Goal: Information Seeking & Learning: Find contact information

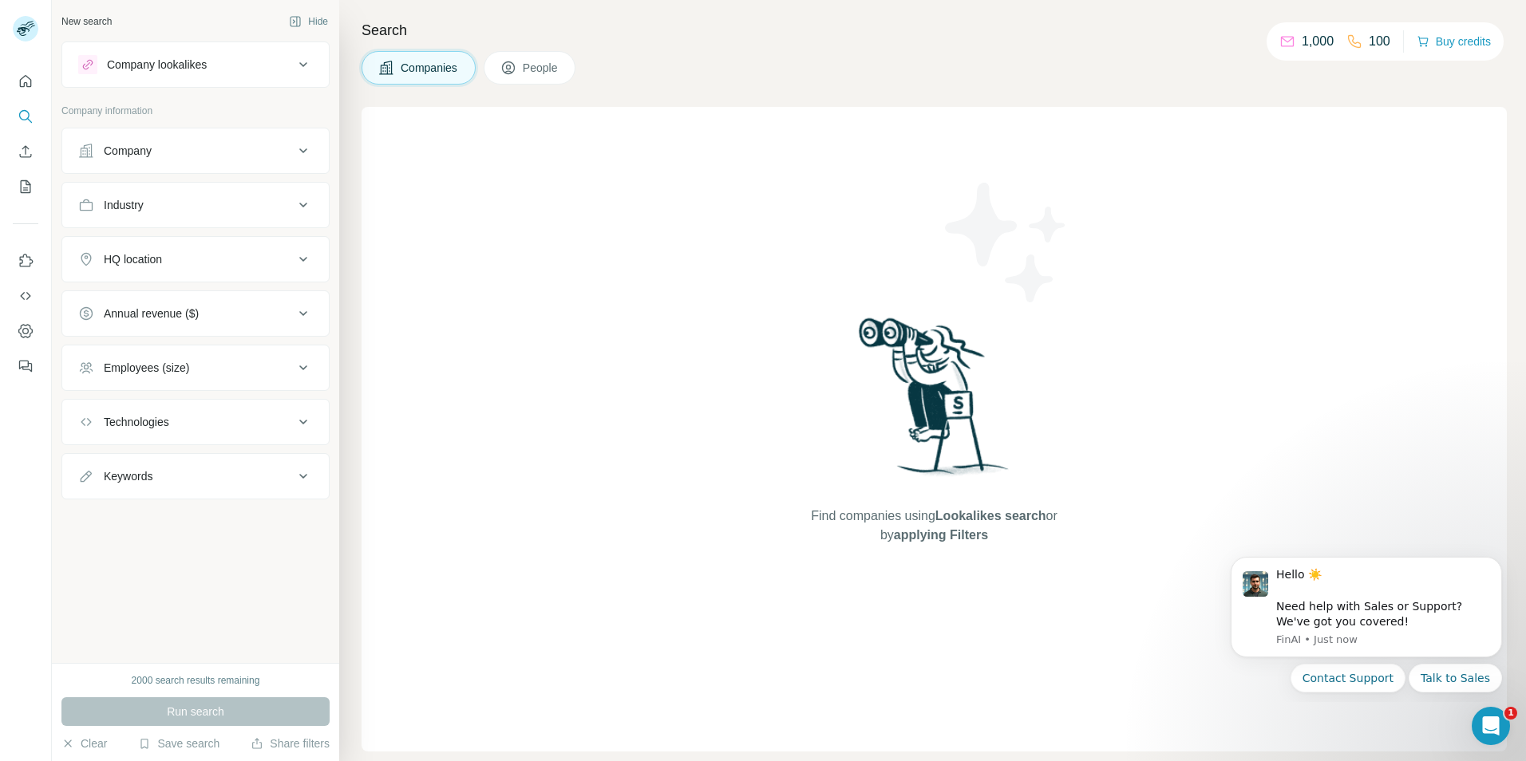
click at [211, 81] on button "Company lookalikes" at bounding box center [195, 64] width 267 height 38
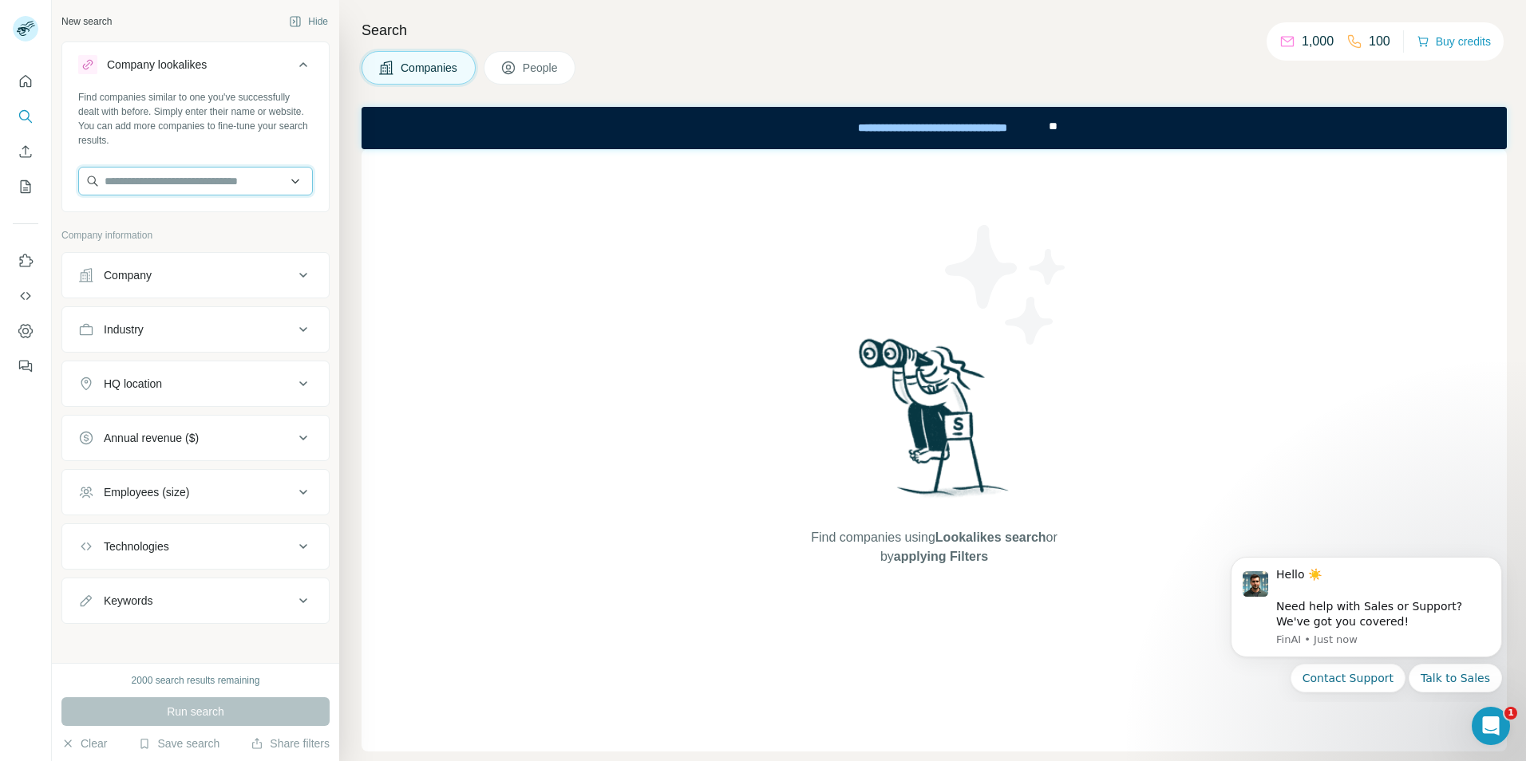
click at [223, 190] on input "text" at bounding box center [195, 181] width 235 height 29
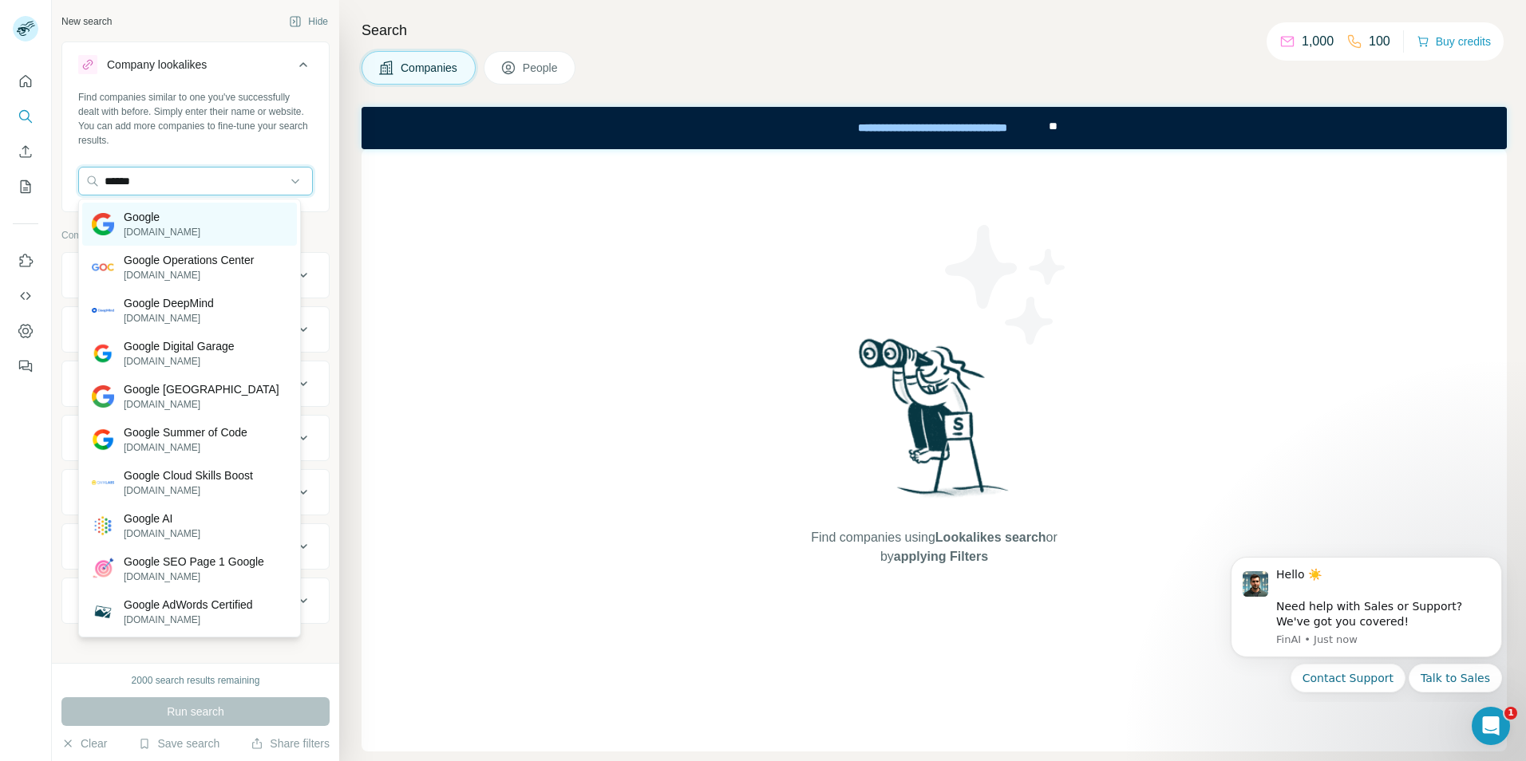
type input "******"
click at [204, 219] on div "Google [DOMAIN_NAME]" at bounding box center [189, 224] width 215 height 43
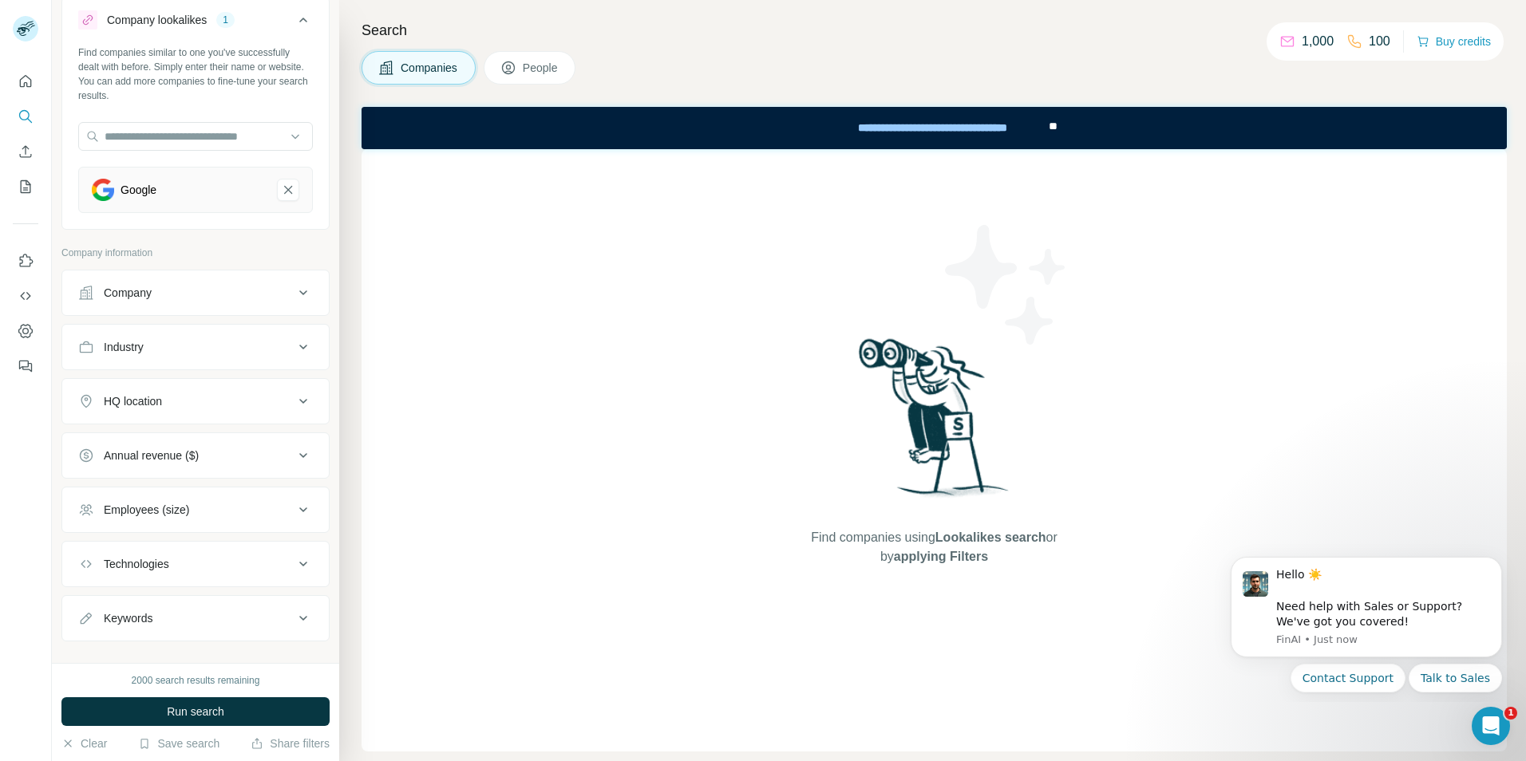
scroll to position [68, 0]
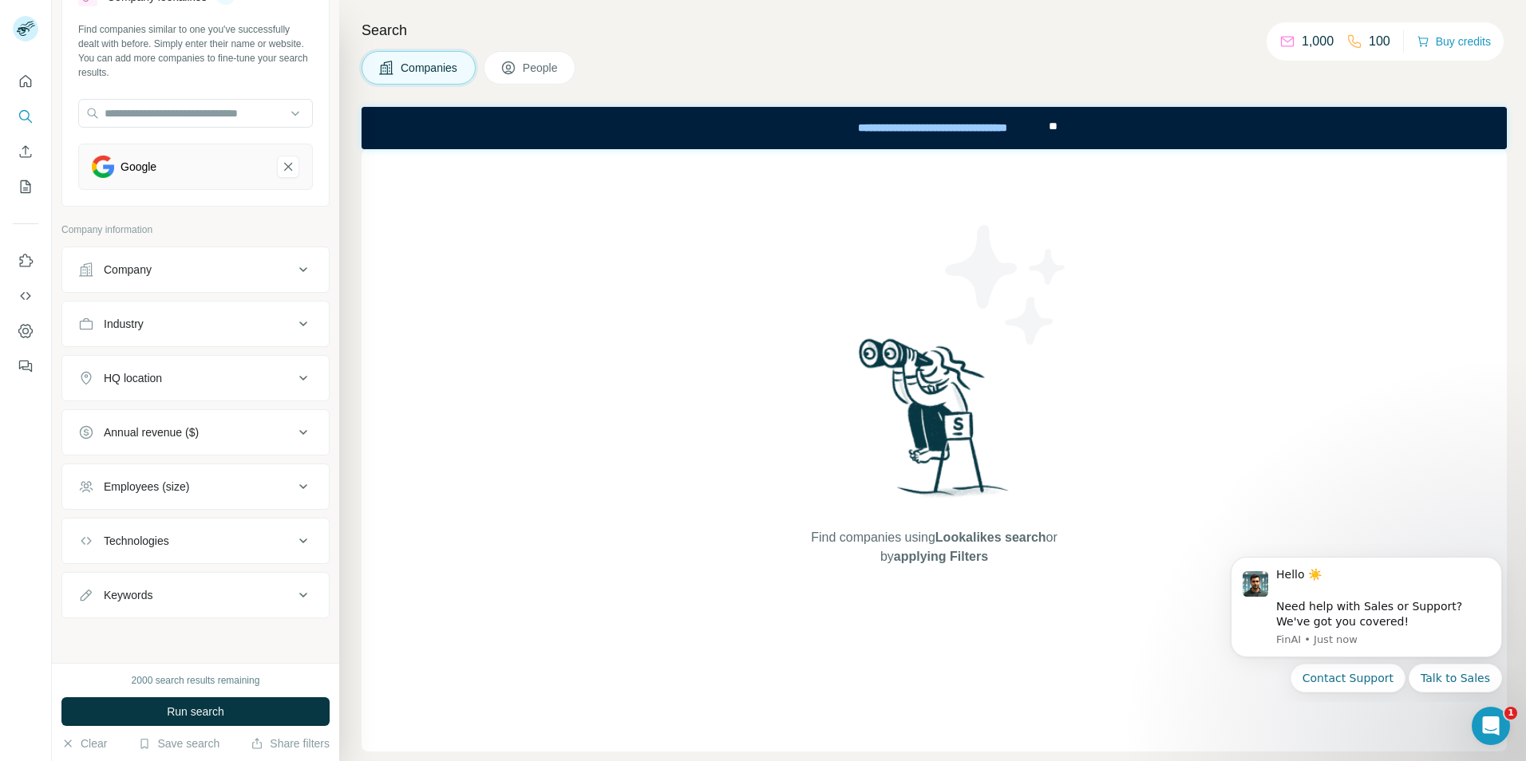
click at [173, 394] on button "HQ location" at bounding box center [195, 378] width 267 height 38
click at [167, 428] on input "text" at bounding box center [195, 418] width 235 height 29
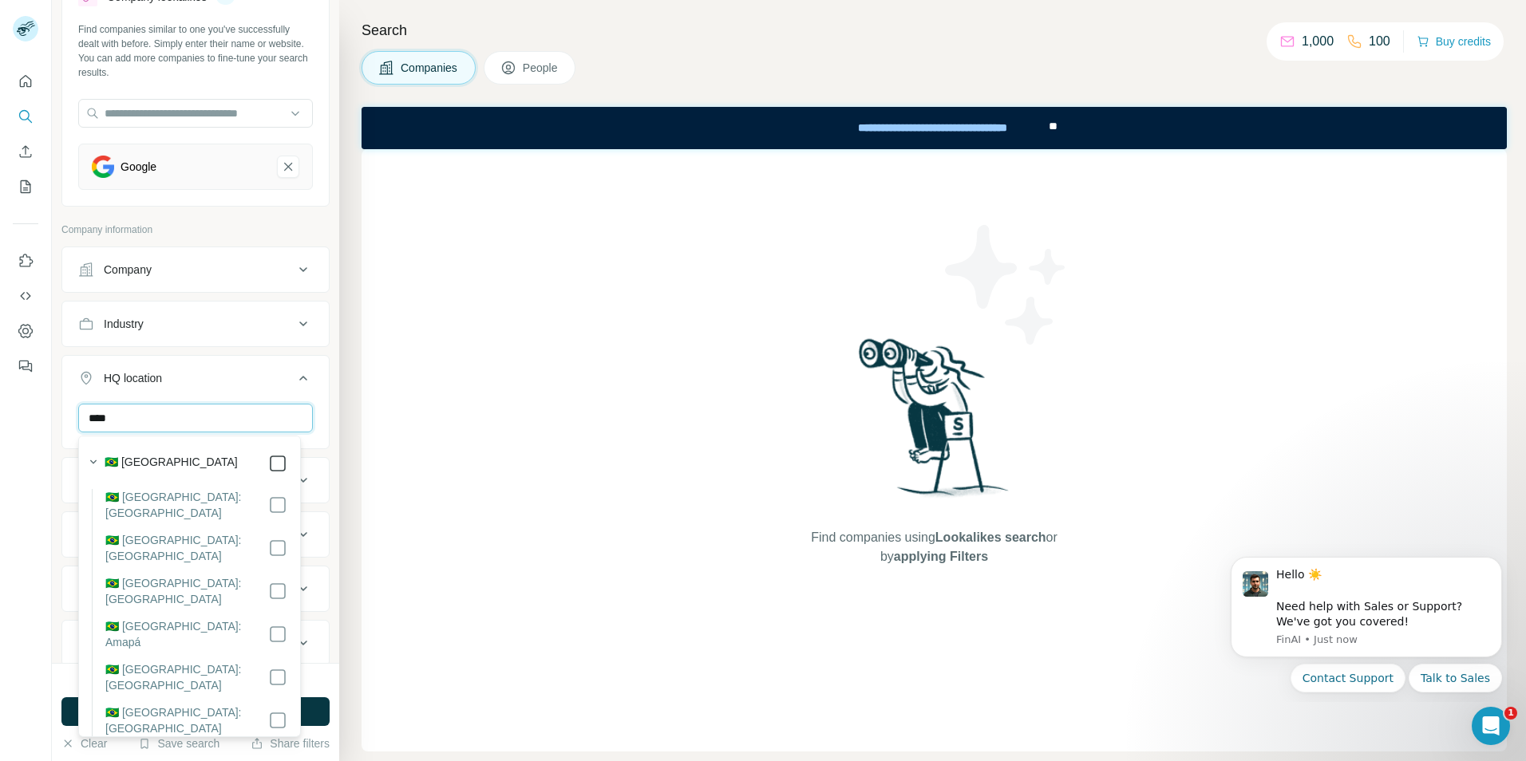
type input "****"
click at [274, 468] on icon at bounding box center [277, 463] width 19 height 19
click at [279, 226] on p "Company information" at bounding box center [195, 230] width 268 height 14
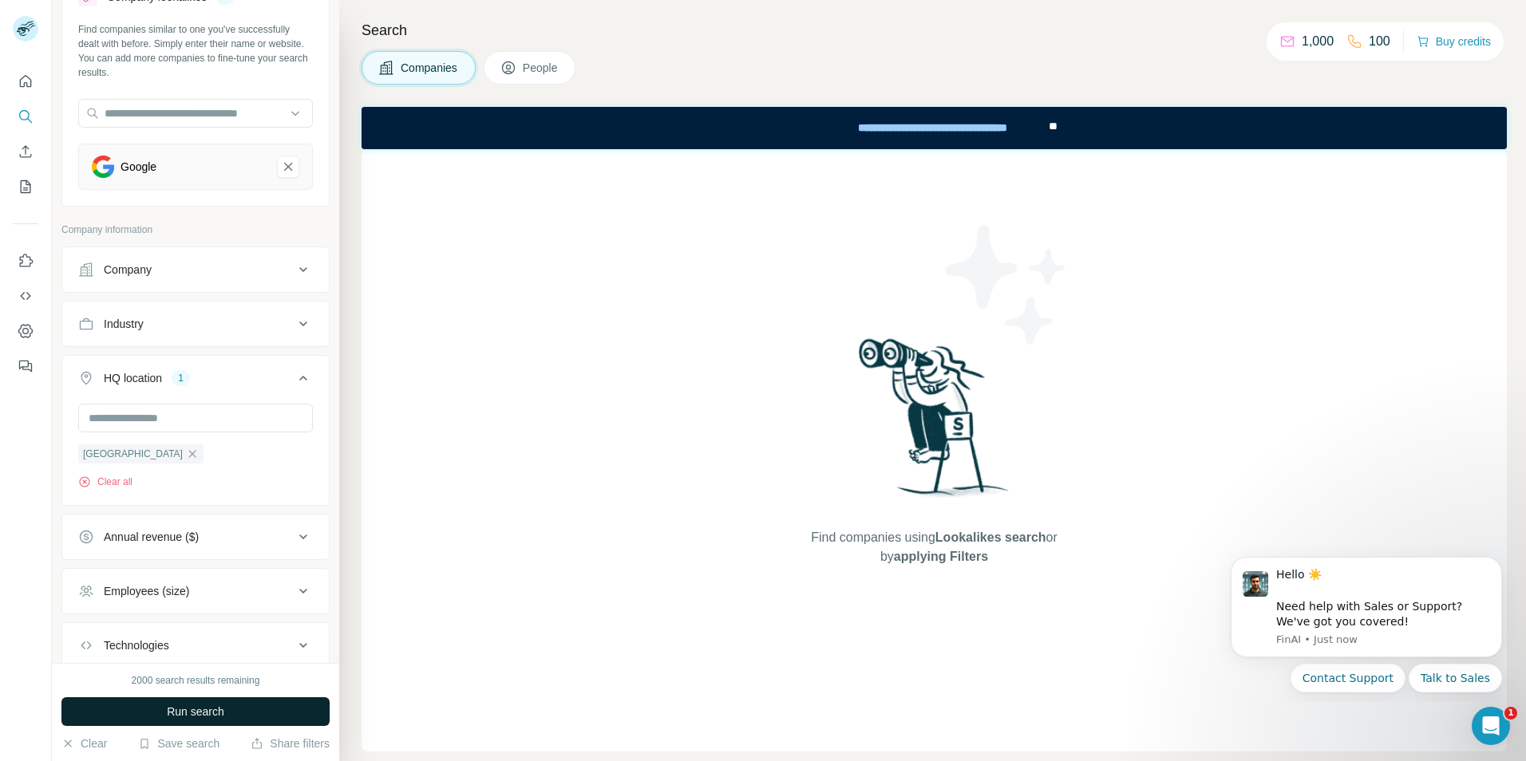
click at [230, 707] on button "Run search" at bounding box center [195, 711] width 268 height 29
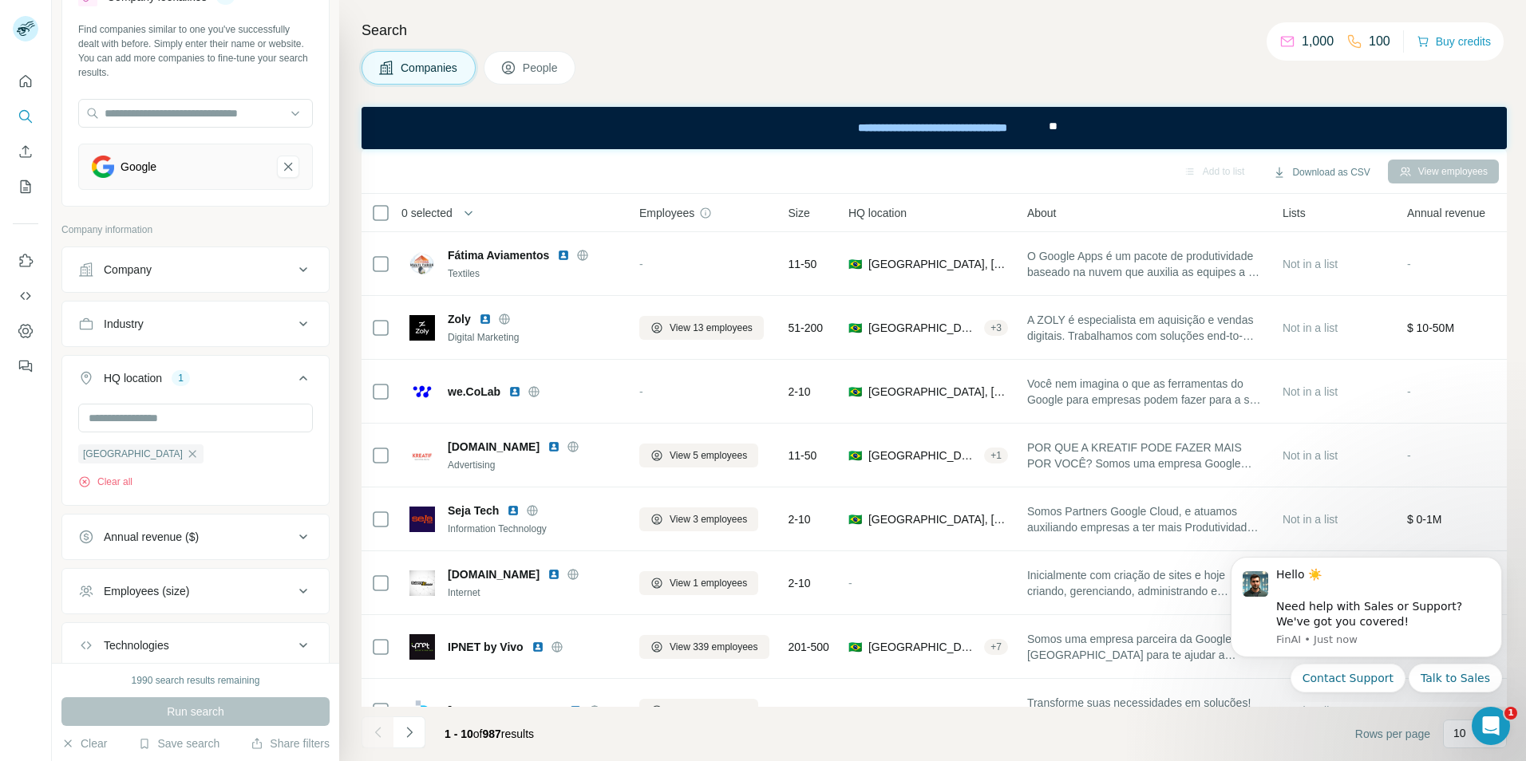
click at [132, 155] on div "Google" at bounding box center [195, 167] width 235 height 46
click at [172, 167] on div "Google" at bounding box center [178, 167] width 172 height 22
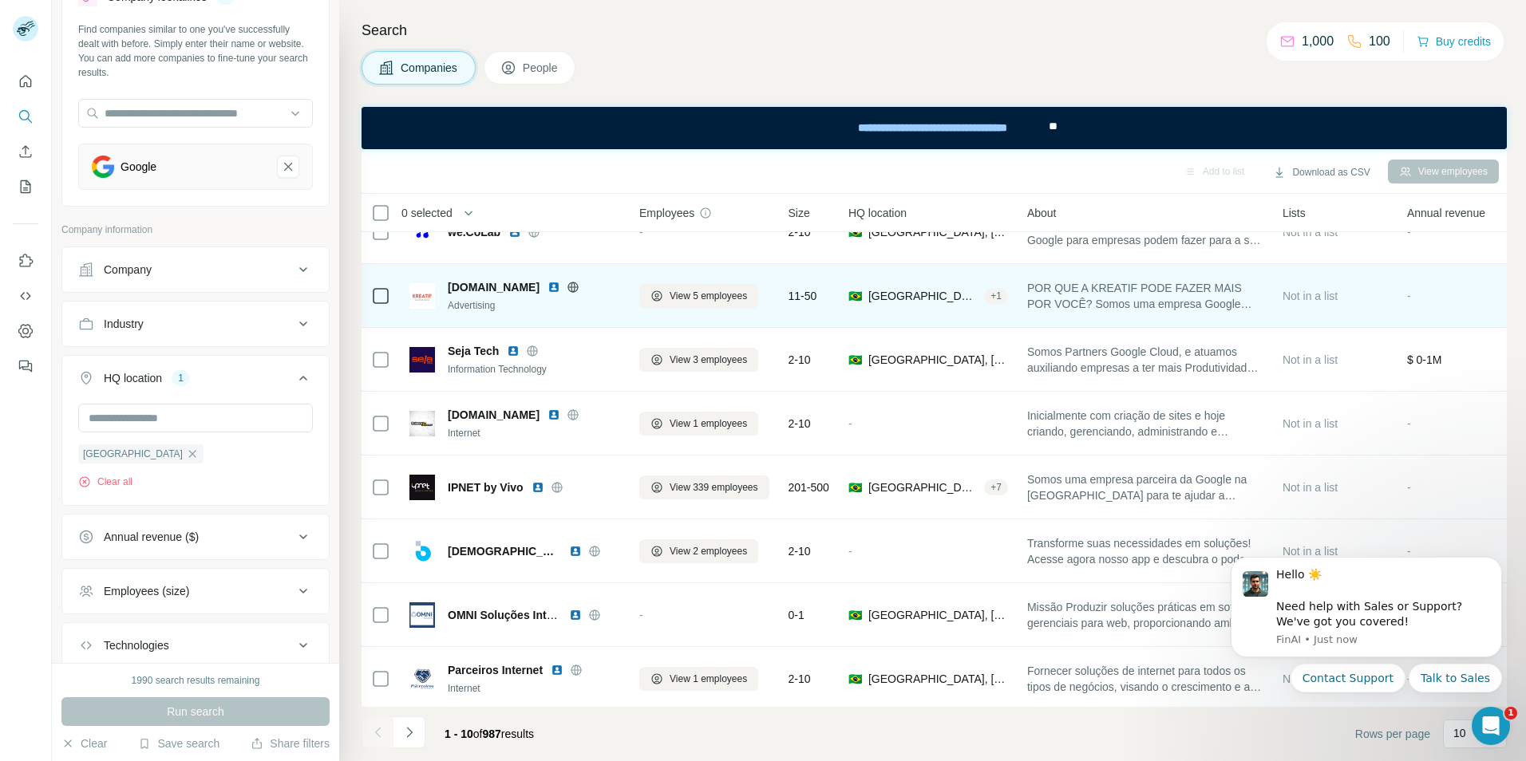
scroll to position [172, 0]
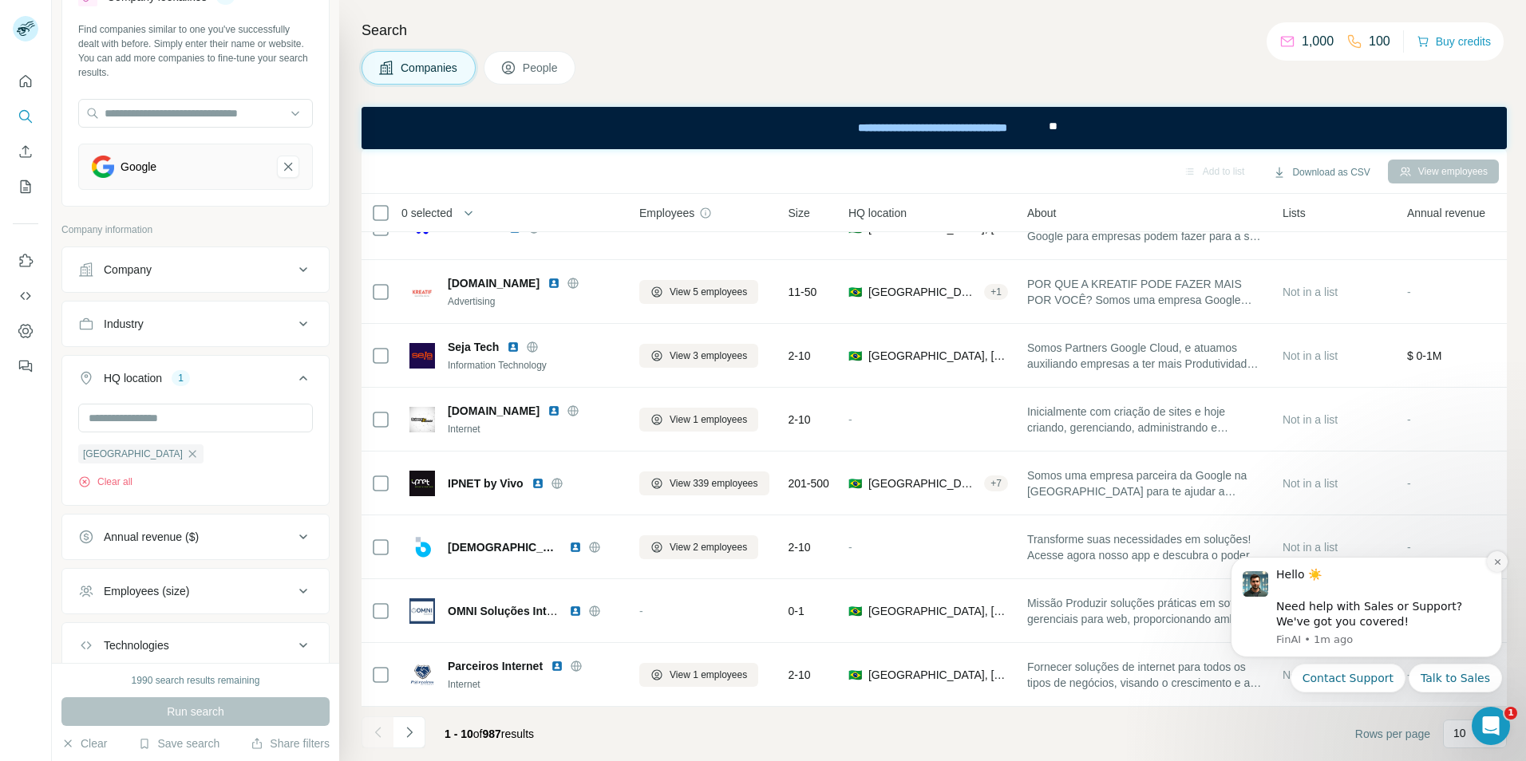
click at [1495, 563] on icon "Dismiss notification" at bounding box center [1497, 562] width 9 height 9
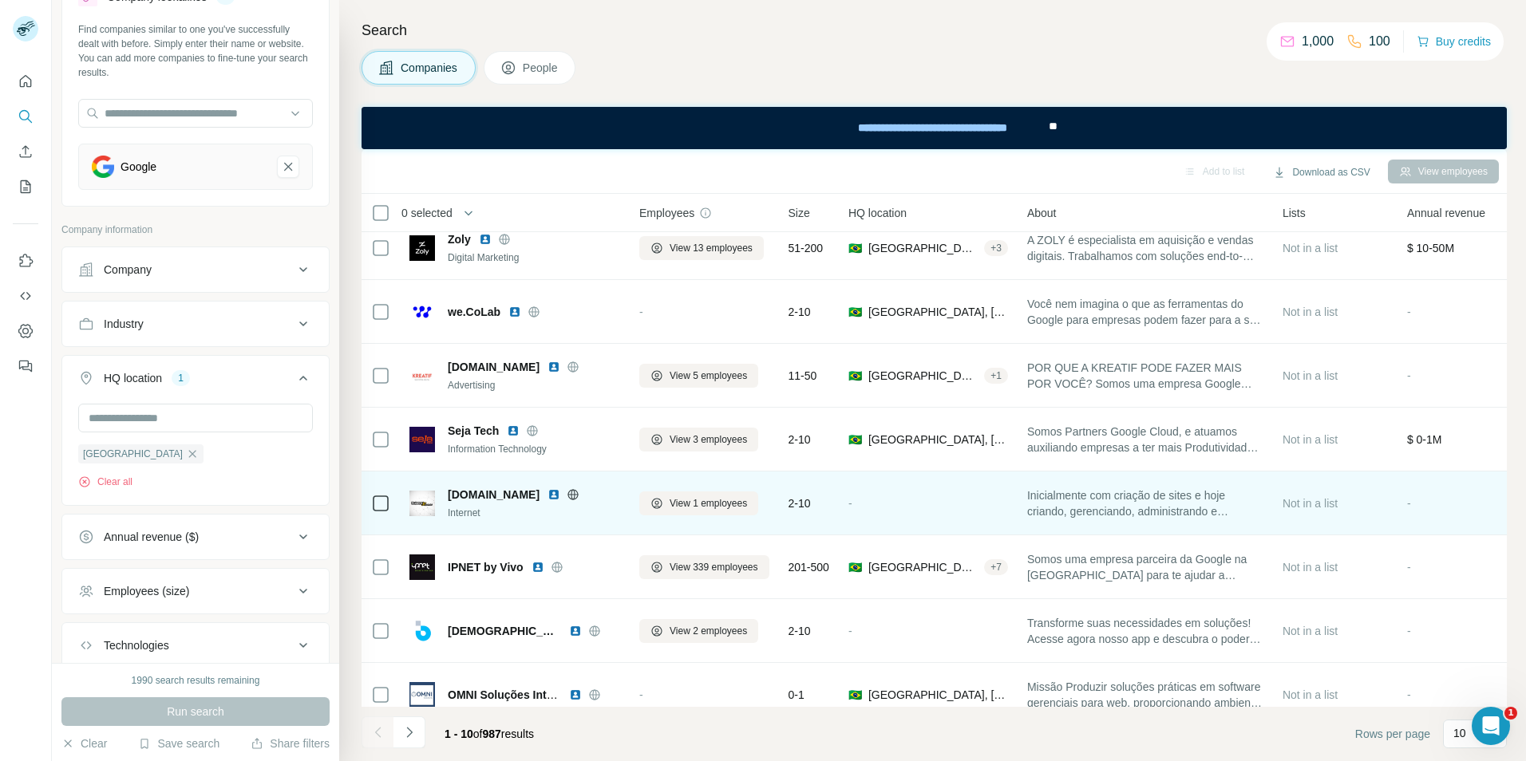
scroll to position [0, 0]
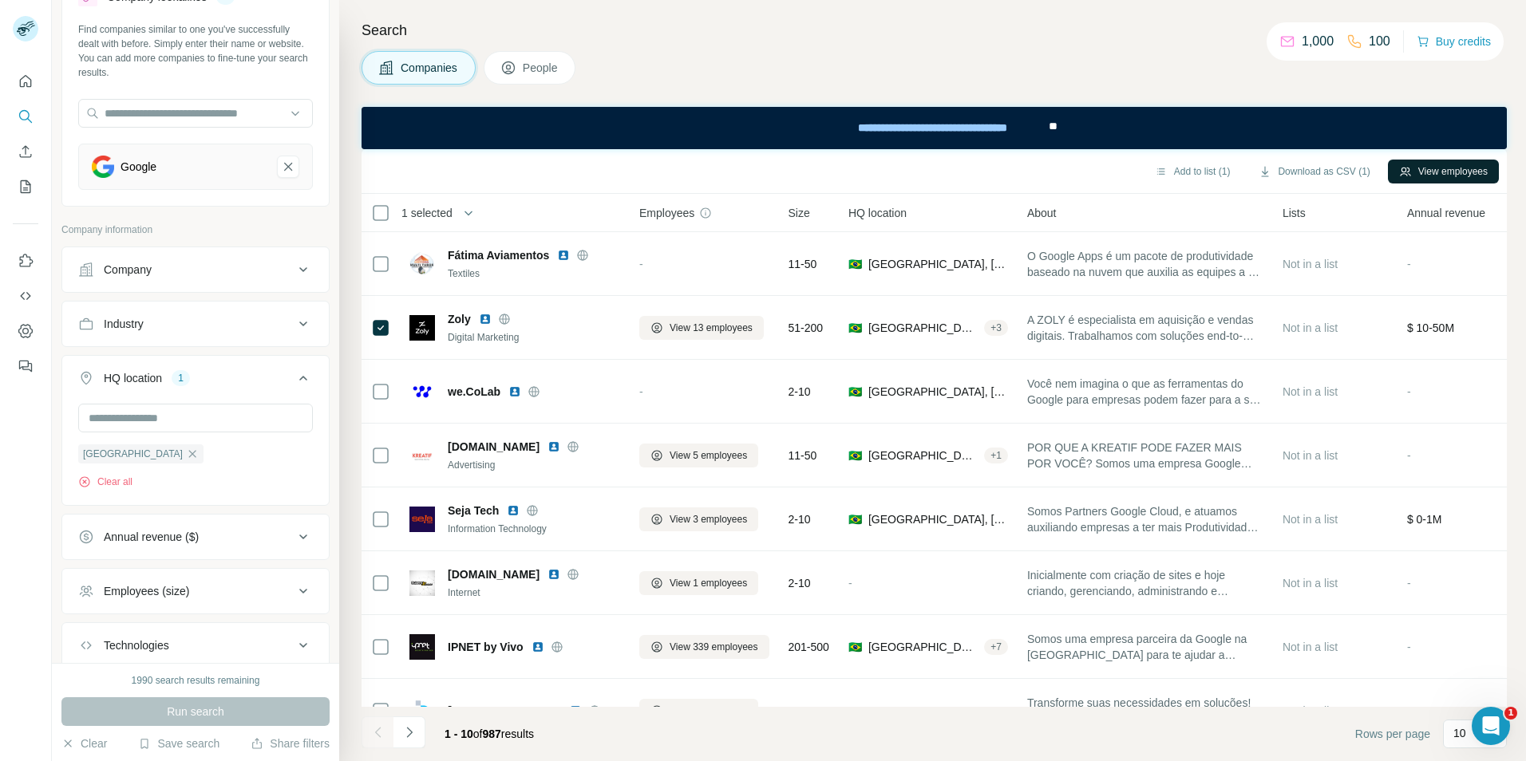
click at [1446, 176] on button "View employees" at bounding box center [1443, 172] width 111 height 24
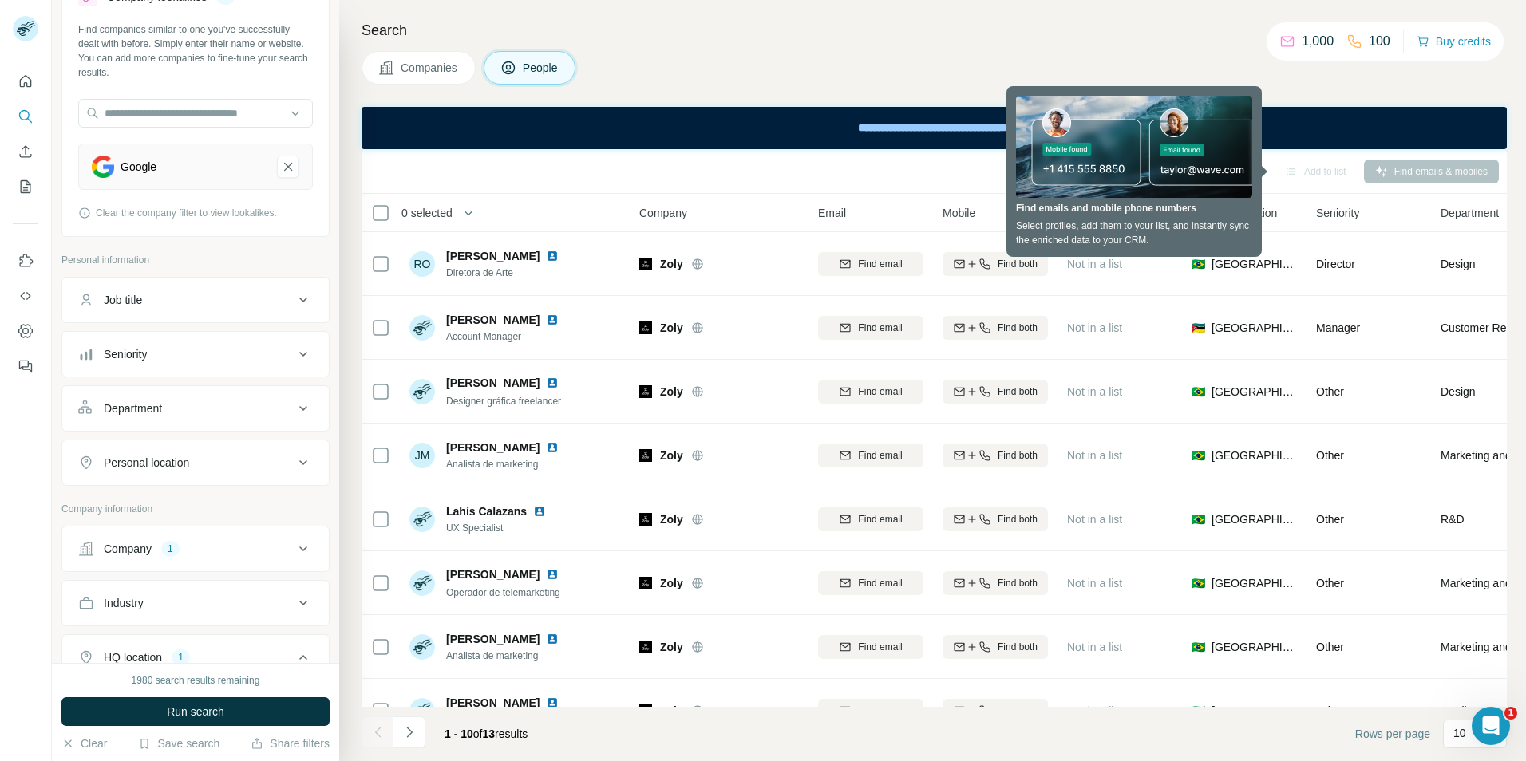
click at [119, 309] on button "Job title" at bounding box center [195, 300] width 267 height 38
click at [880, 73] on div "Companies People" at bounding box center [933, 68] width 1145 height 34
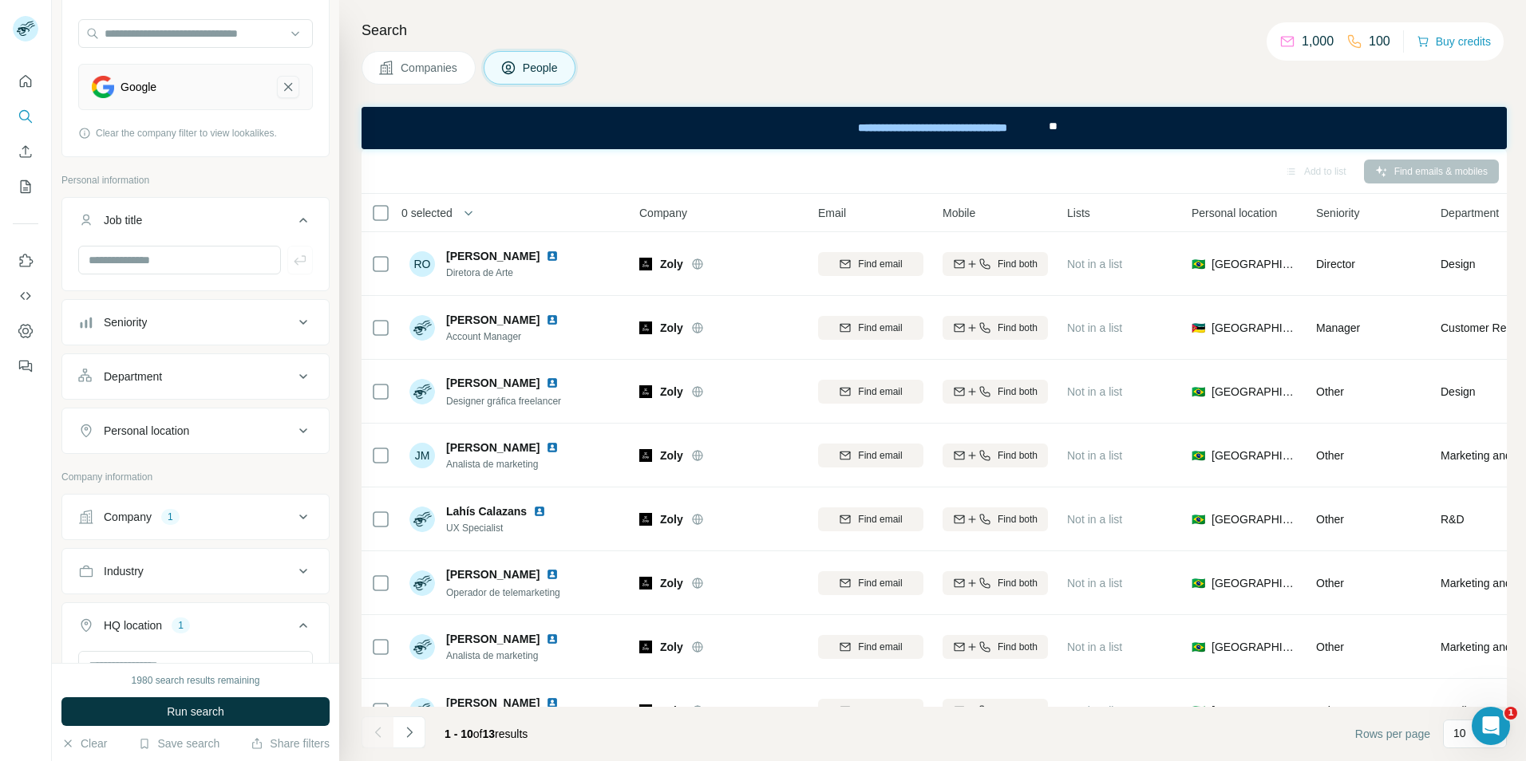
click at [281, 92] on icon "Google-remove-button" at bounding box center [288, 87] width 14 height 16
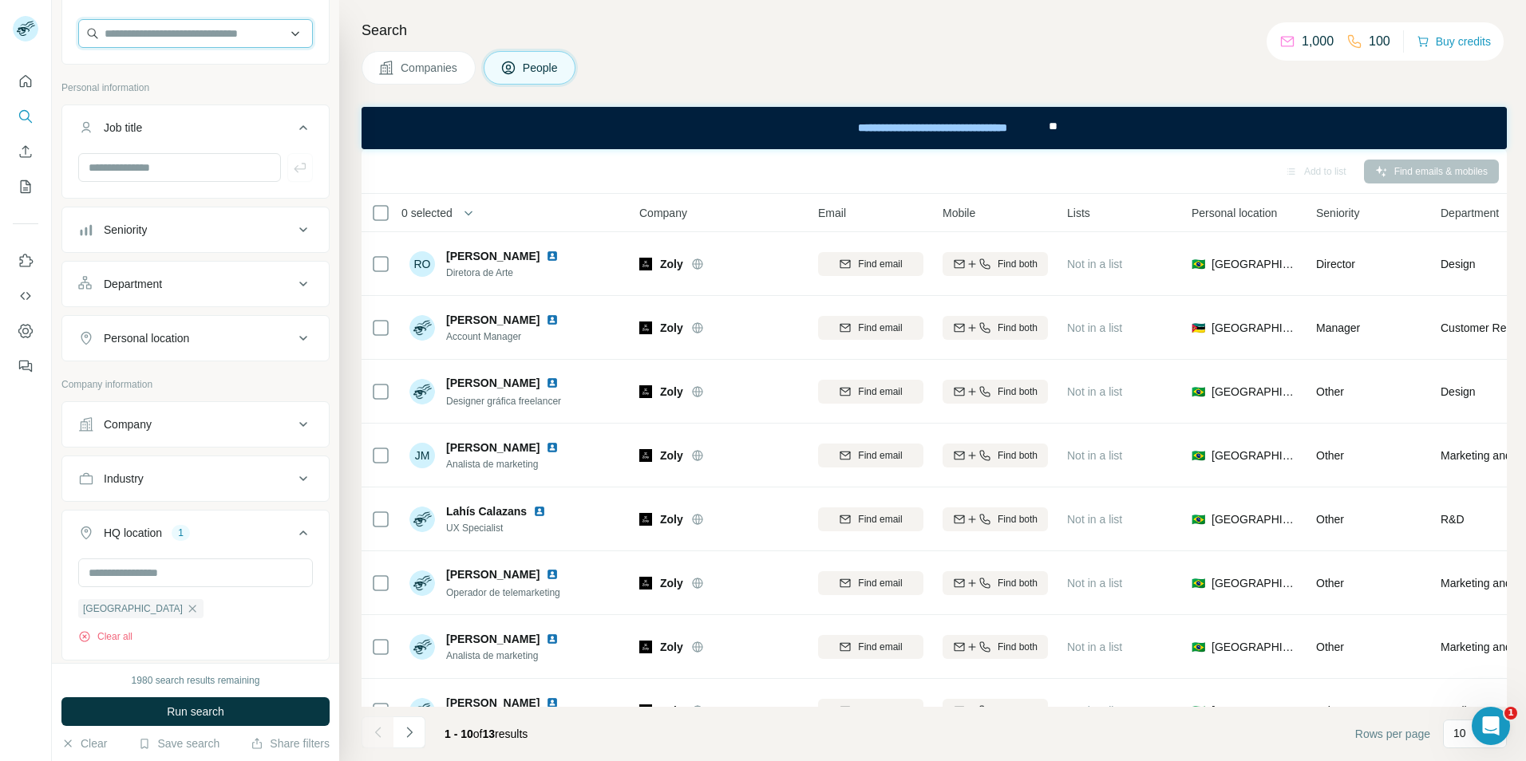
click at [194, 28] on input "text" at bounding box center [195, 33] width 235 height 29
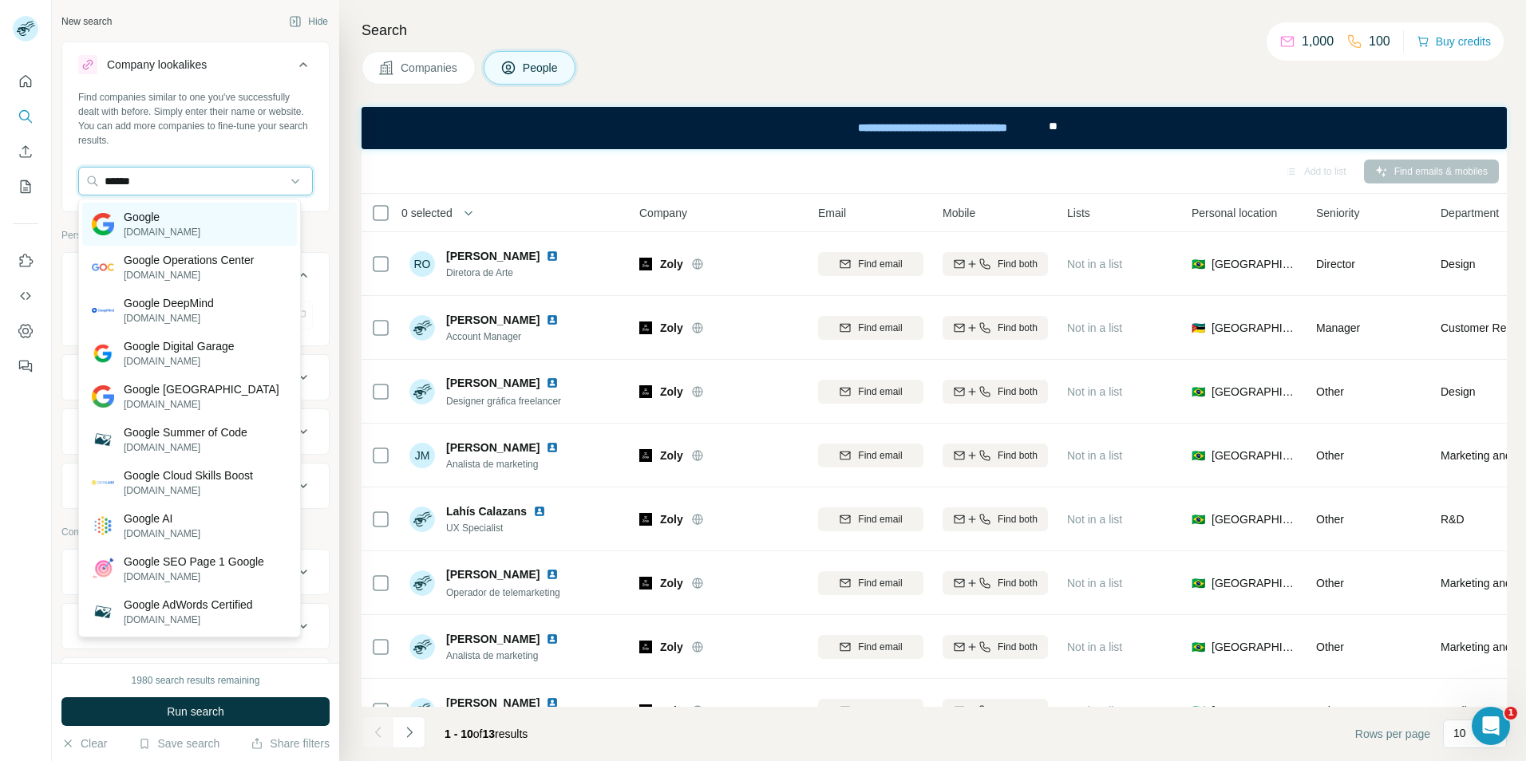
type input "******"
click at [196, 232] on div "Google [DOMAIN_NAME]" at bounding box center [189, 224] width 215 height 43
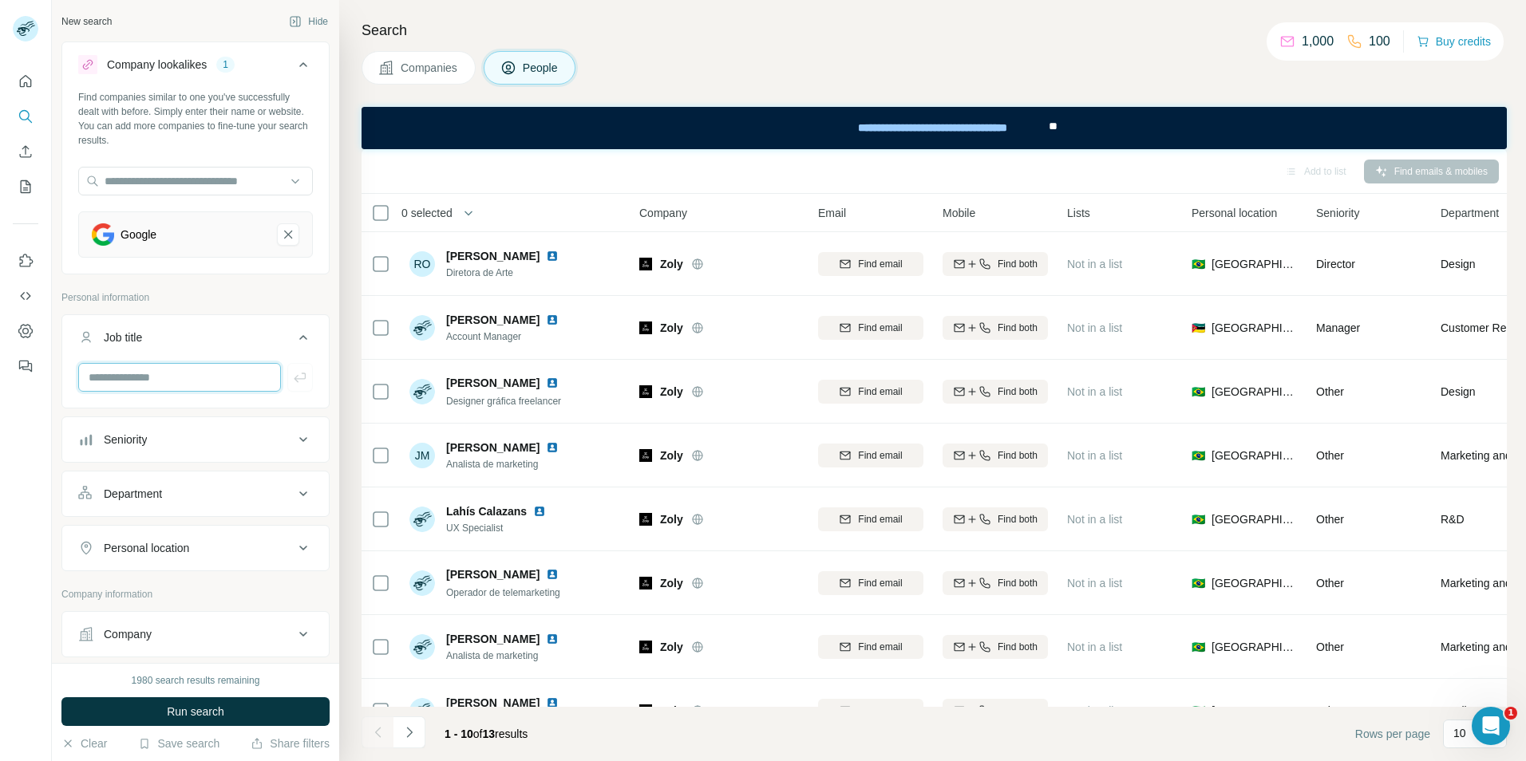
click at [195, 369] on input "text" at bounding box center [179, 377] width 203 height 29
type input "***"
click at [292, 373] on icon "button" at bounding box center [300, 377] width 16 height 16
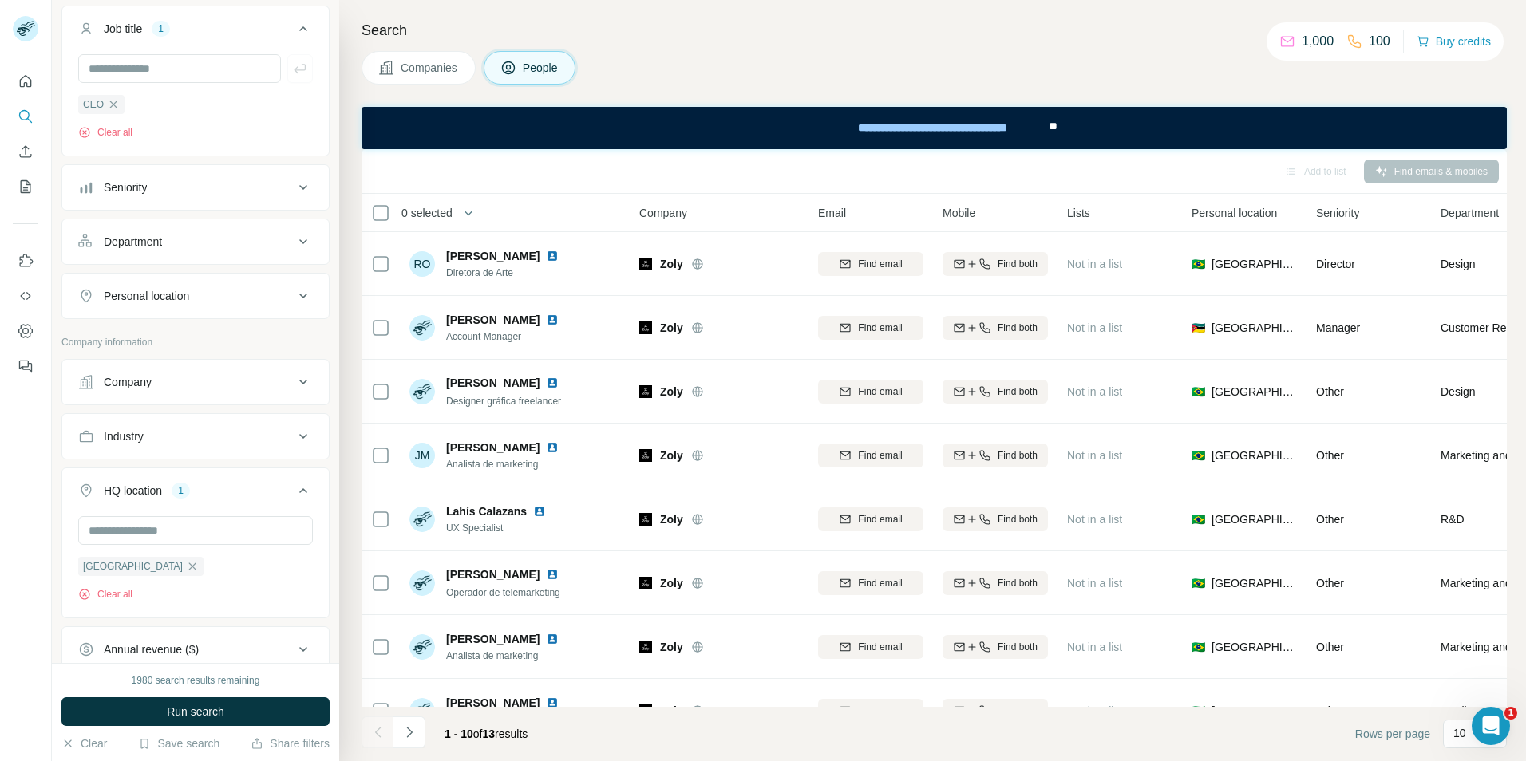
scroll to position [319, 0]
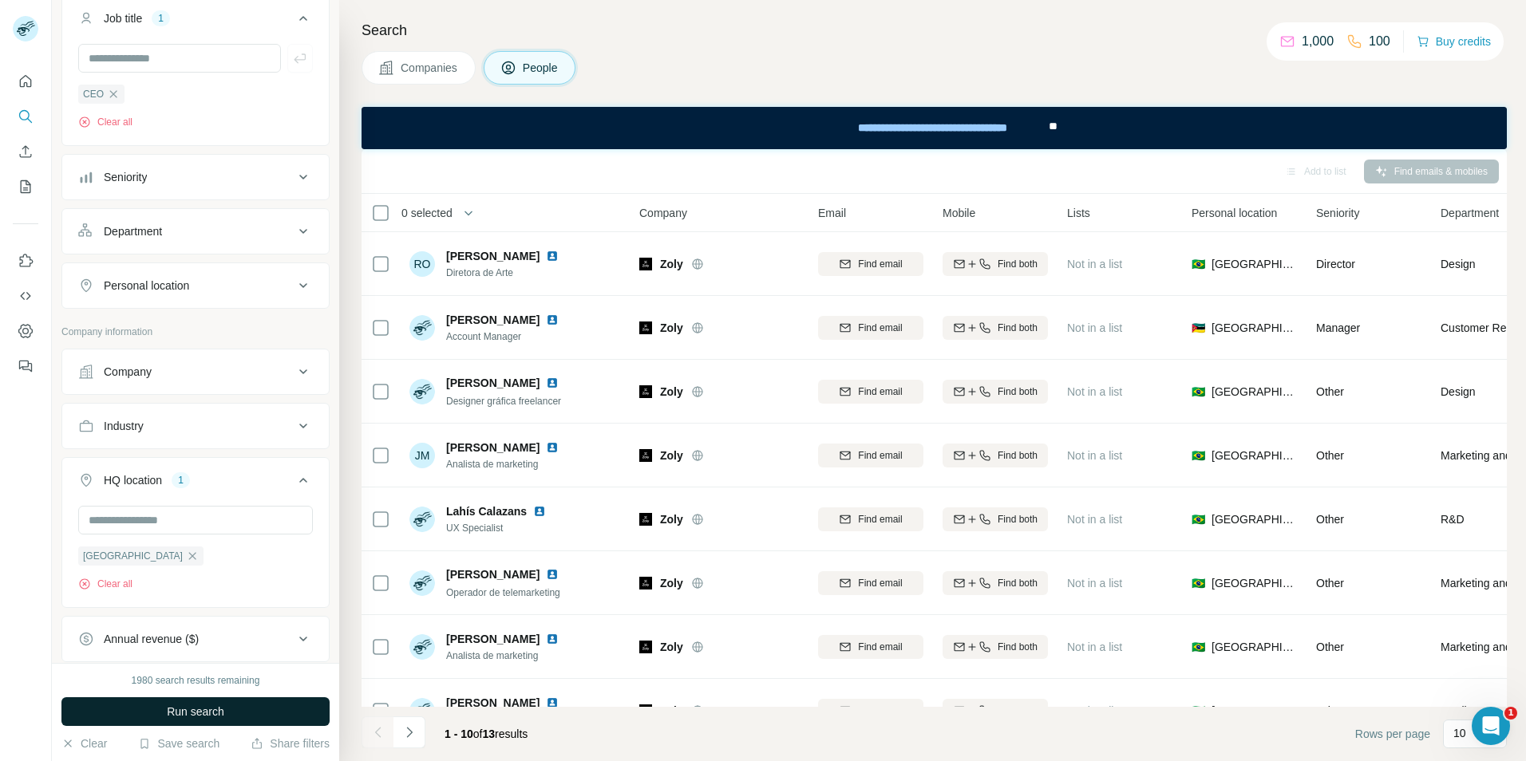
click at [231, 715] on button "Run search" at bounding box center [195, 711] width 268 height 29
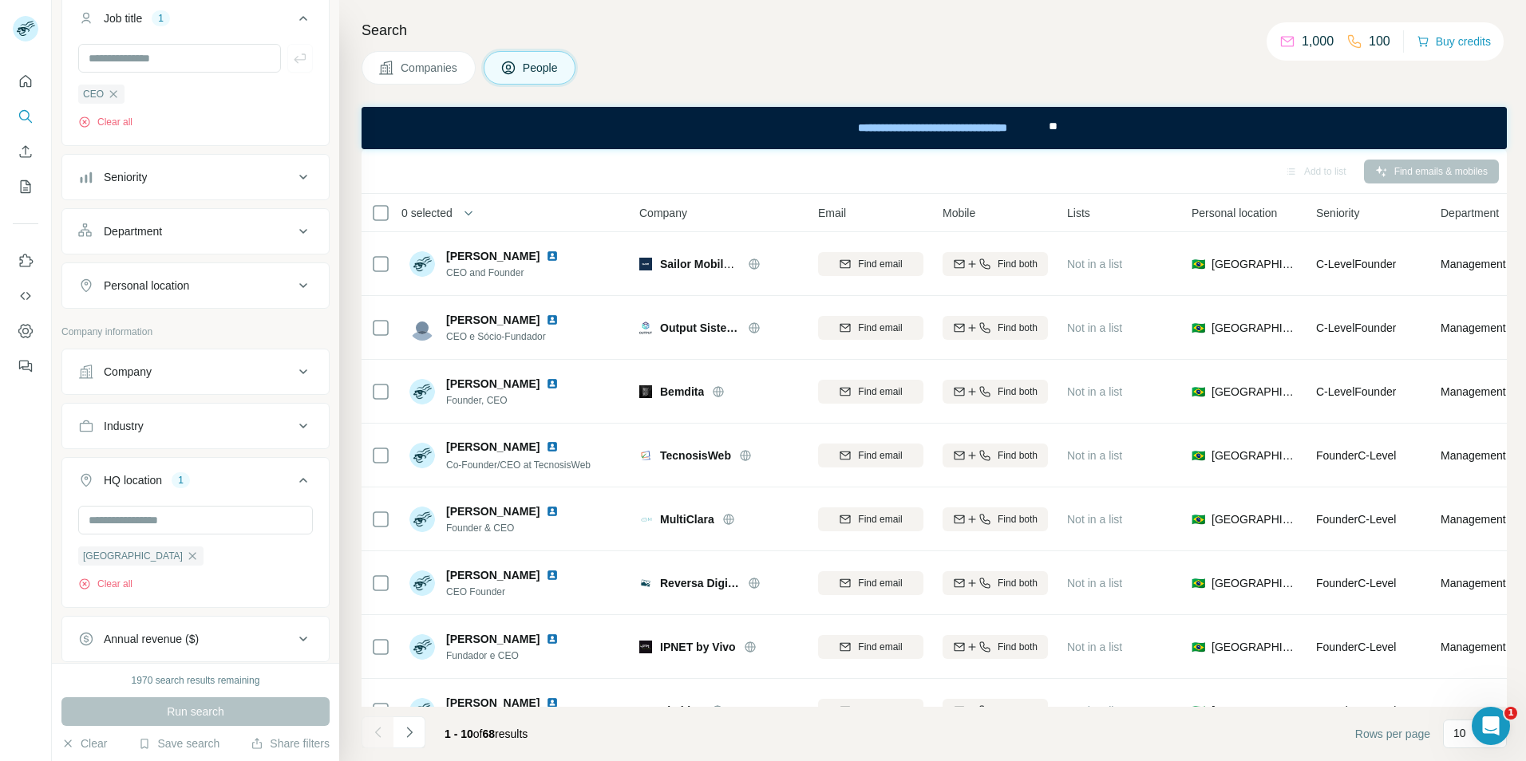
scroll to position [239, 0]
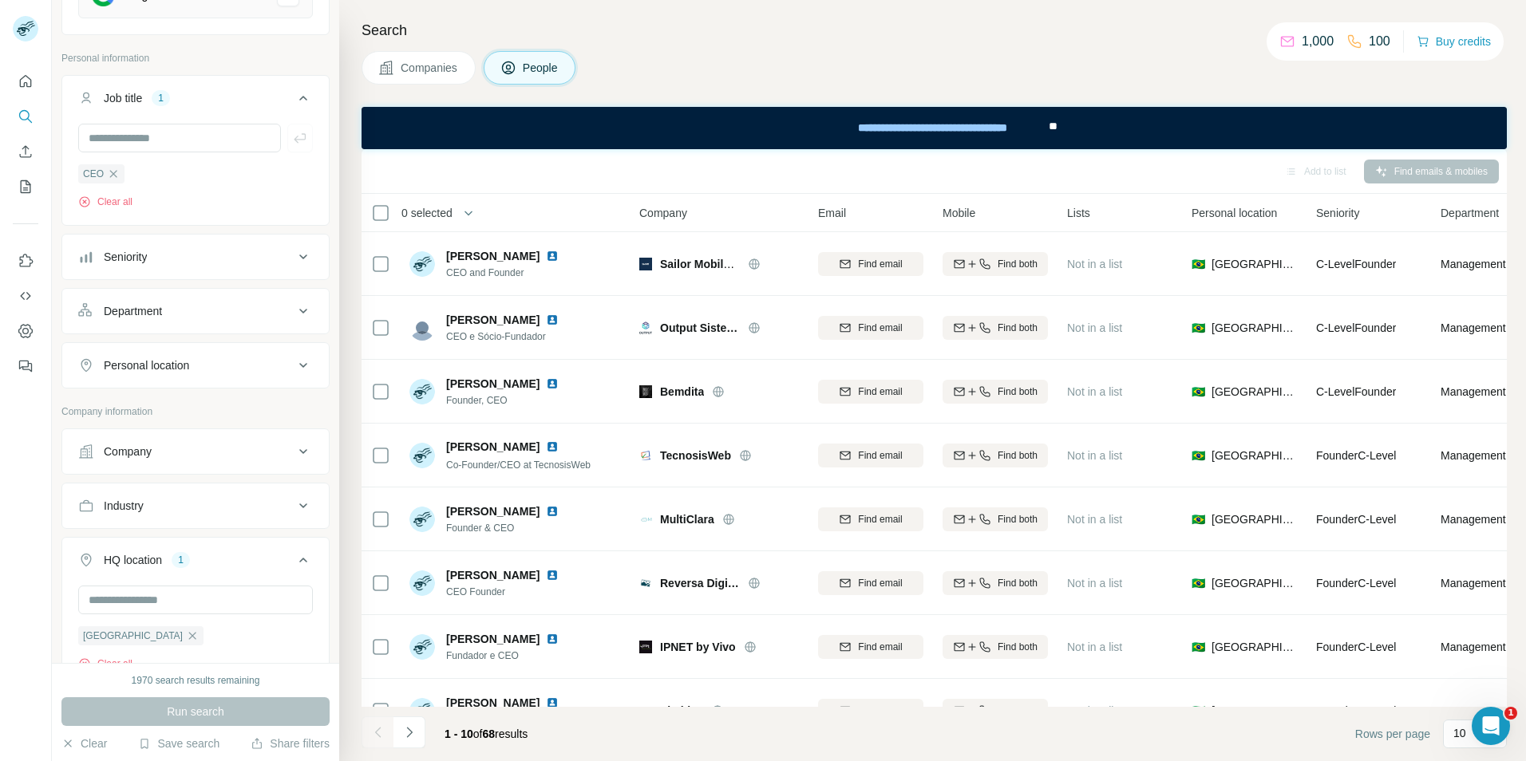
click at [214, 448] on div "Company" at bounding box center [185, 452] width 215 height 16
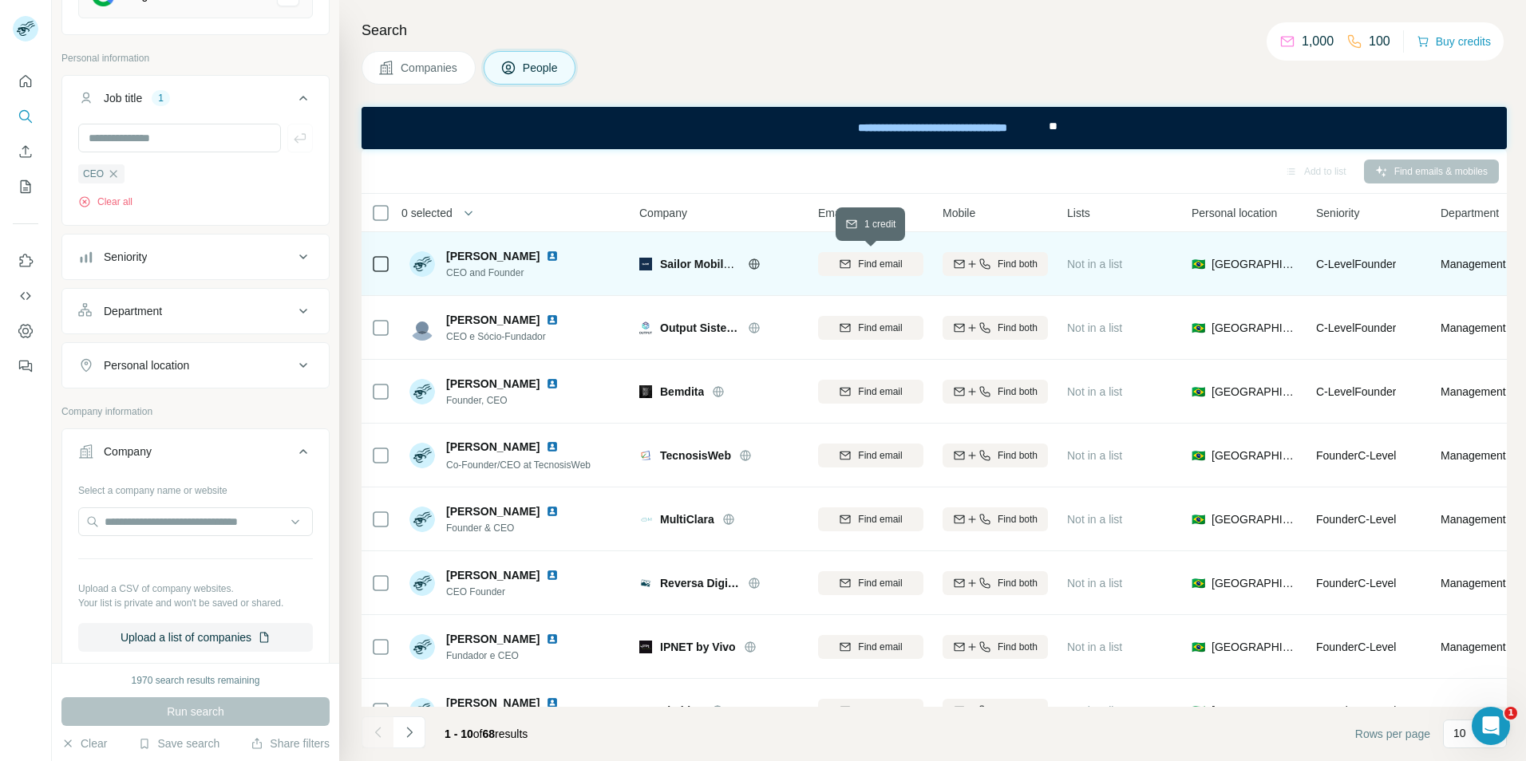
click at [870, 263] on span "Find email" at bounding box center [880, 264] width 44 height 14
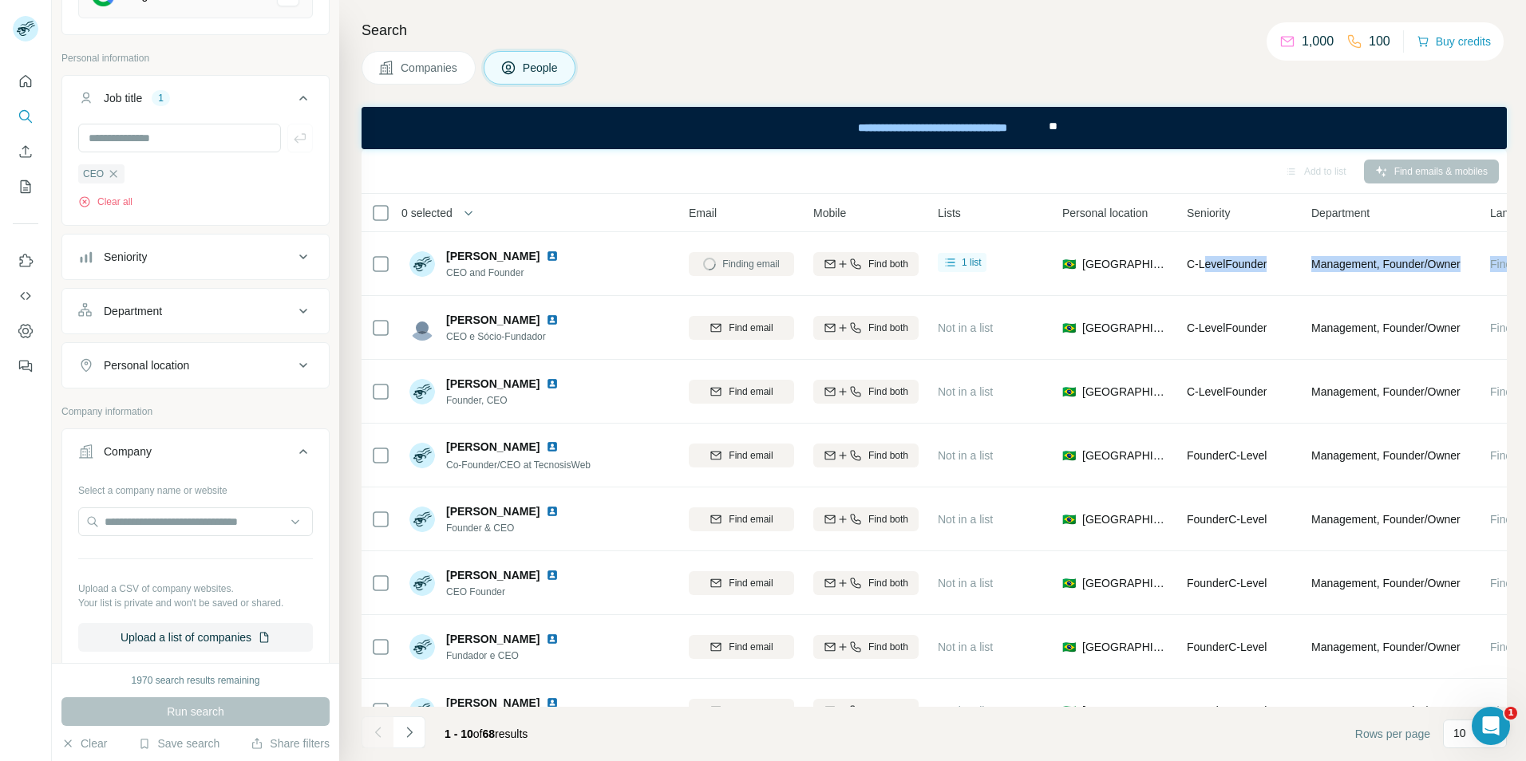
scroll to position [0, 235]
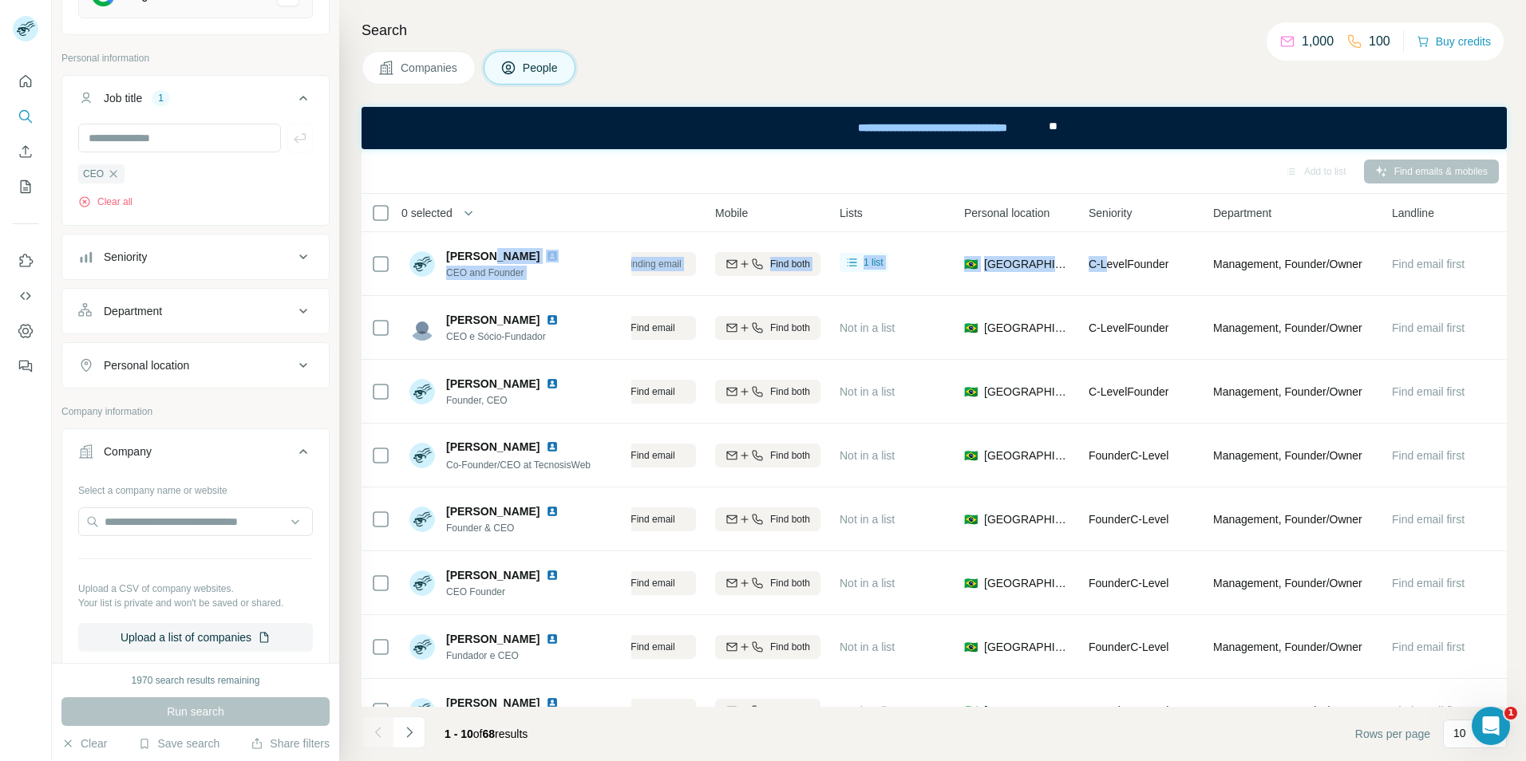
drag, startPoint x: 1332, startPoint y: 268, endPoint x: 488, endPoint y: 221, distance: 844.7
click at [485, 226] on table "0 selected People Company Email Mobile Lists Personal location Seniority Depart…" at bounding box center [820, 532] width 1372 height 677
drag, startPoint x: 488, startPoint y: 221, endPoint x: 595, endPoint y: 188, distance: 111.8
click at [536, 194] on th "0 selected" at bounding box center [488, 213] width 255 height 38
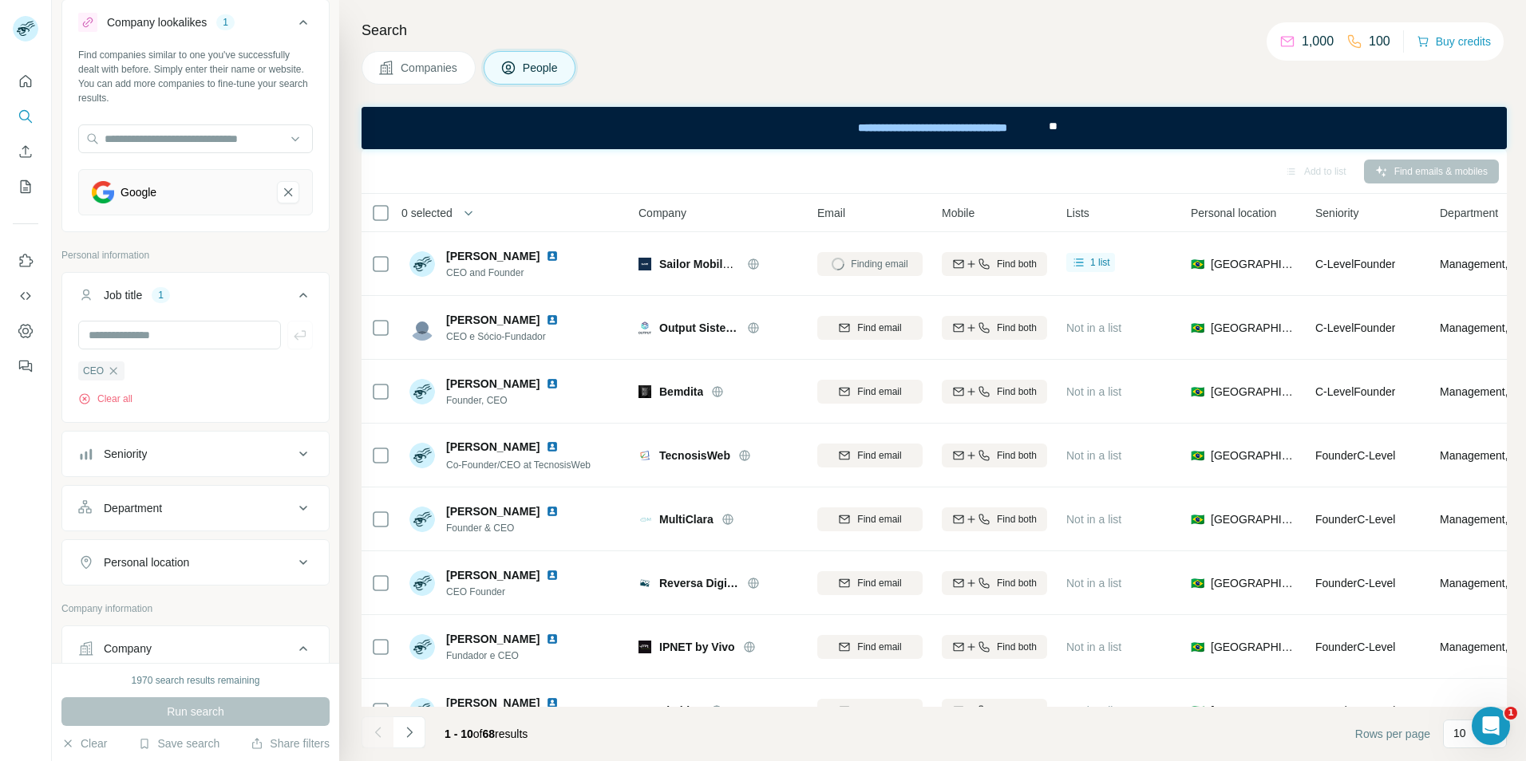
scroll to position [80, 0]
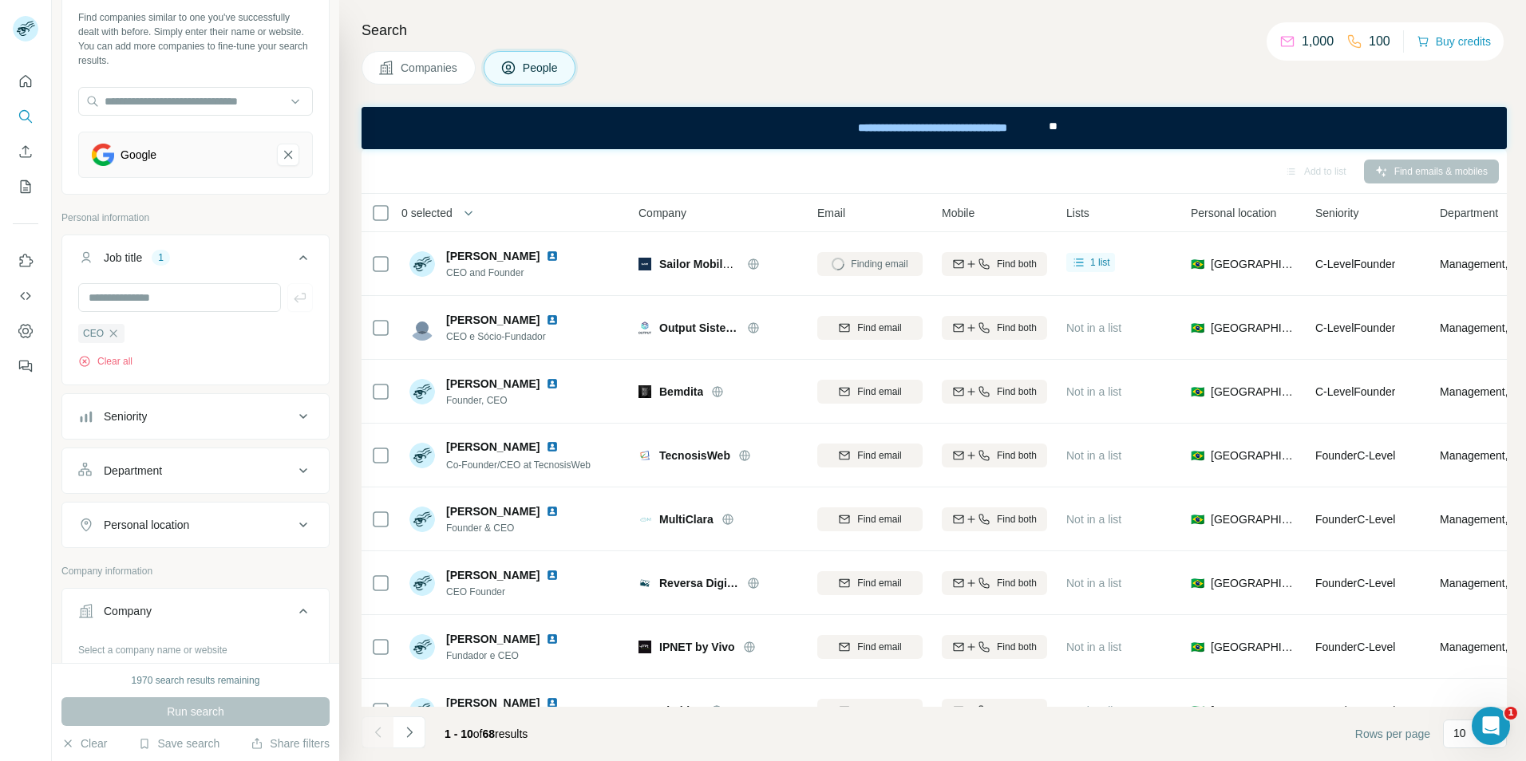
click at [199, 532] on div "Personal location" at bounding box center [185, 525] width 215 height 16
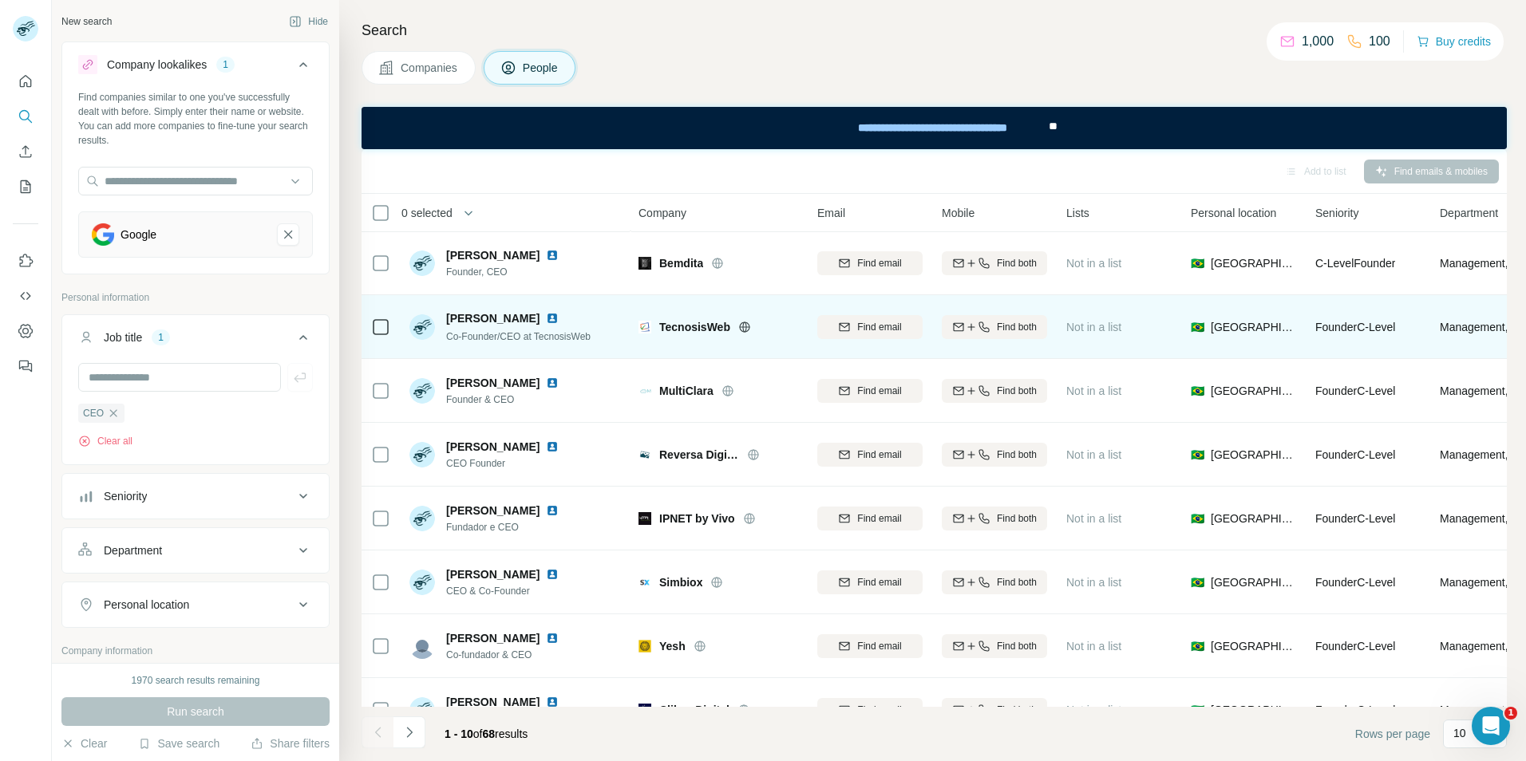
scroll to position [172, 1]
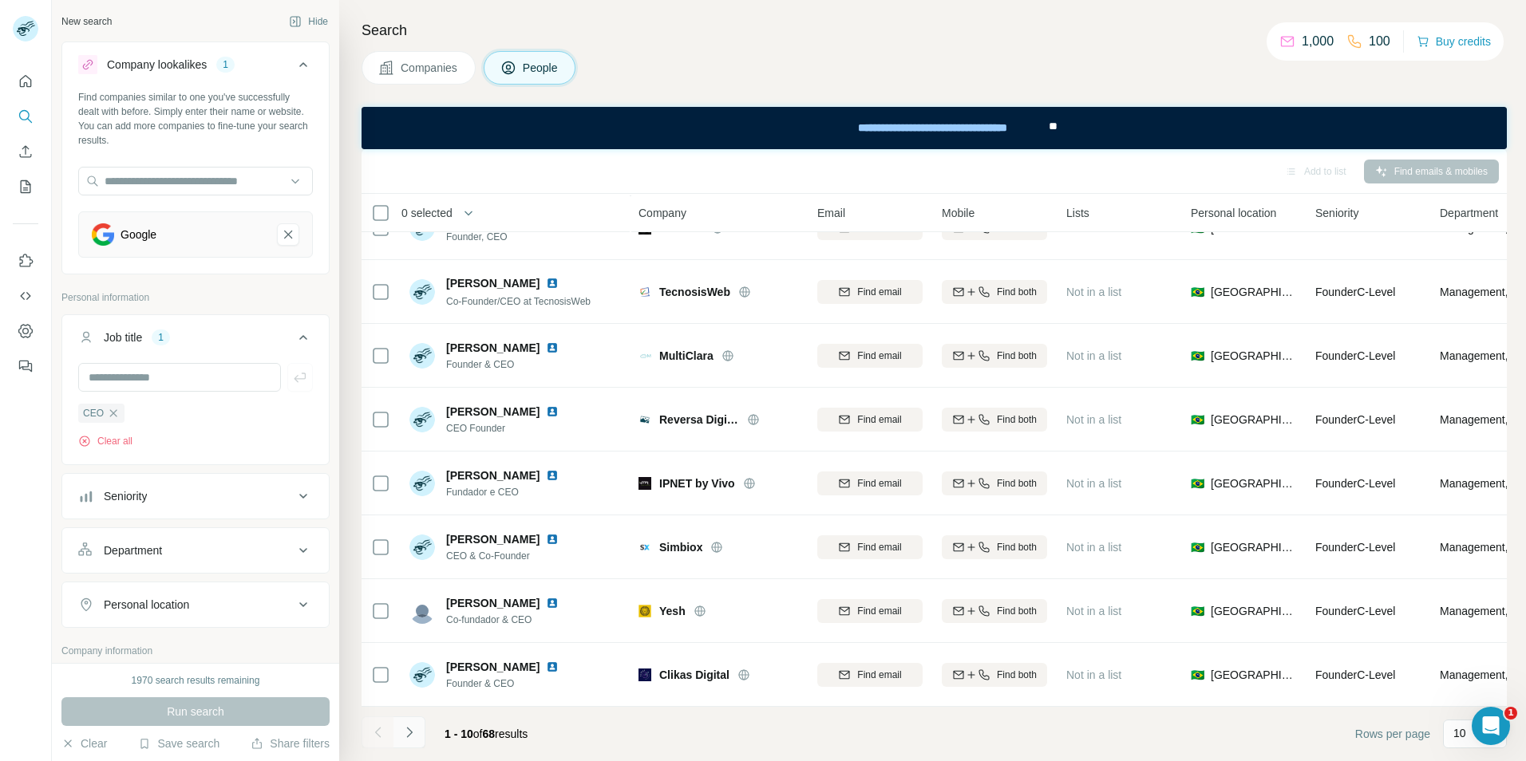
click at [406, 735] on icon "Navigate to next page" at bounding box center [409, 733] width 16 height 16
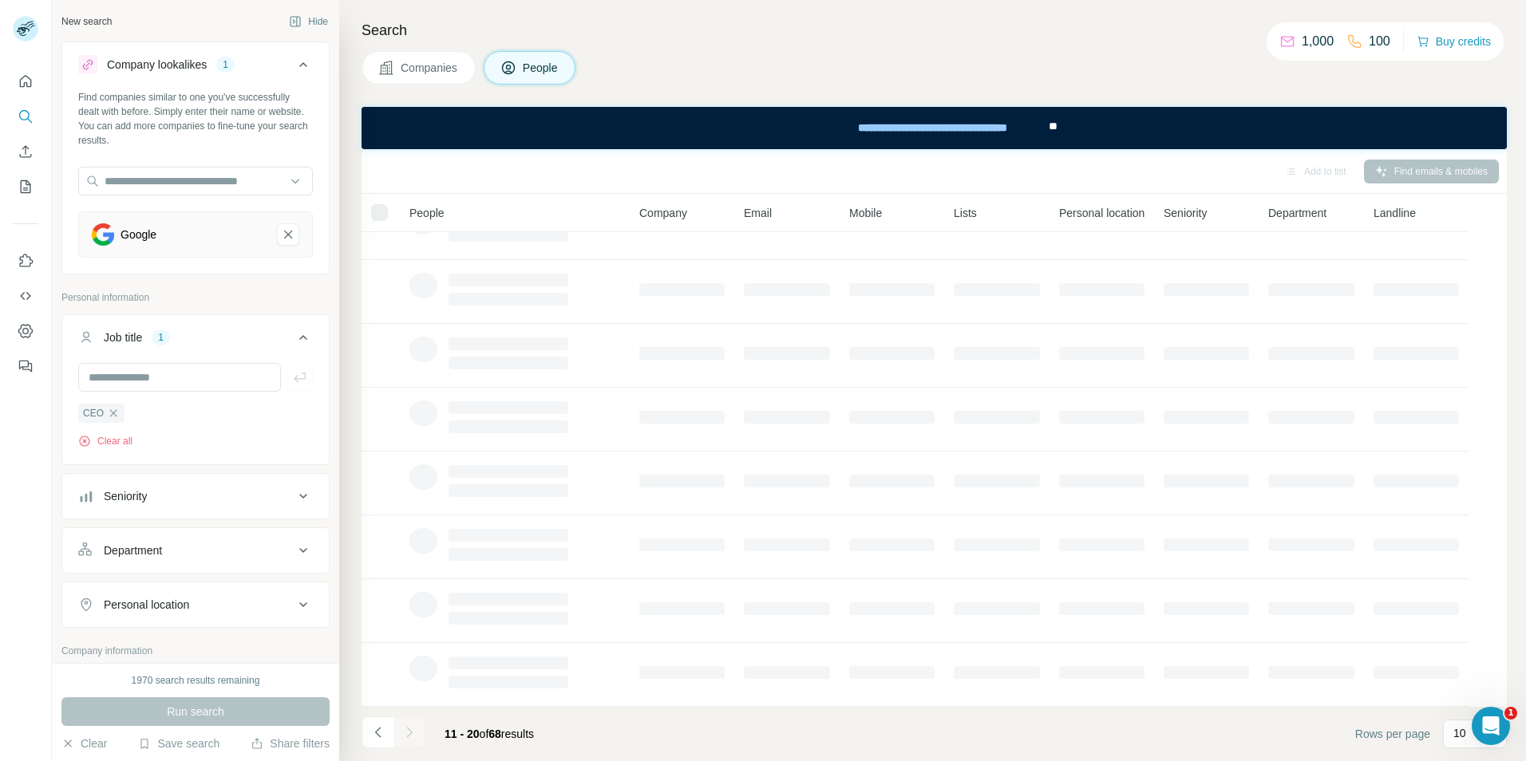
scroll to position [172, 0]
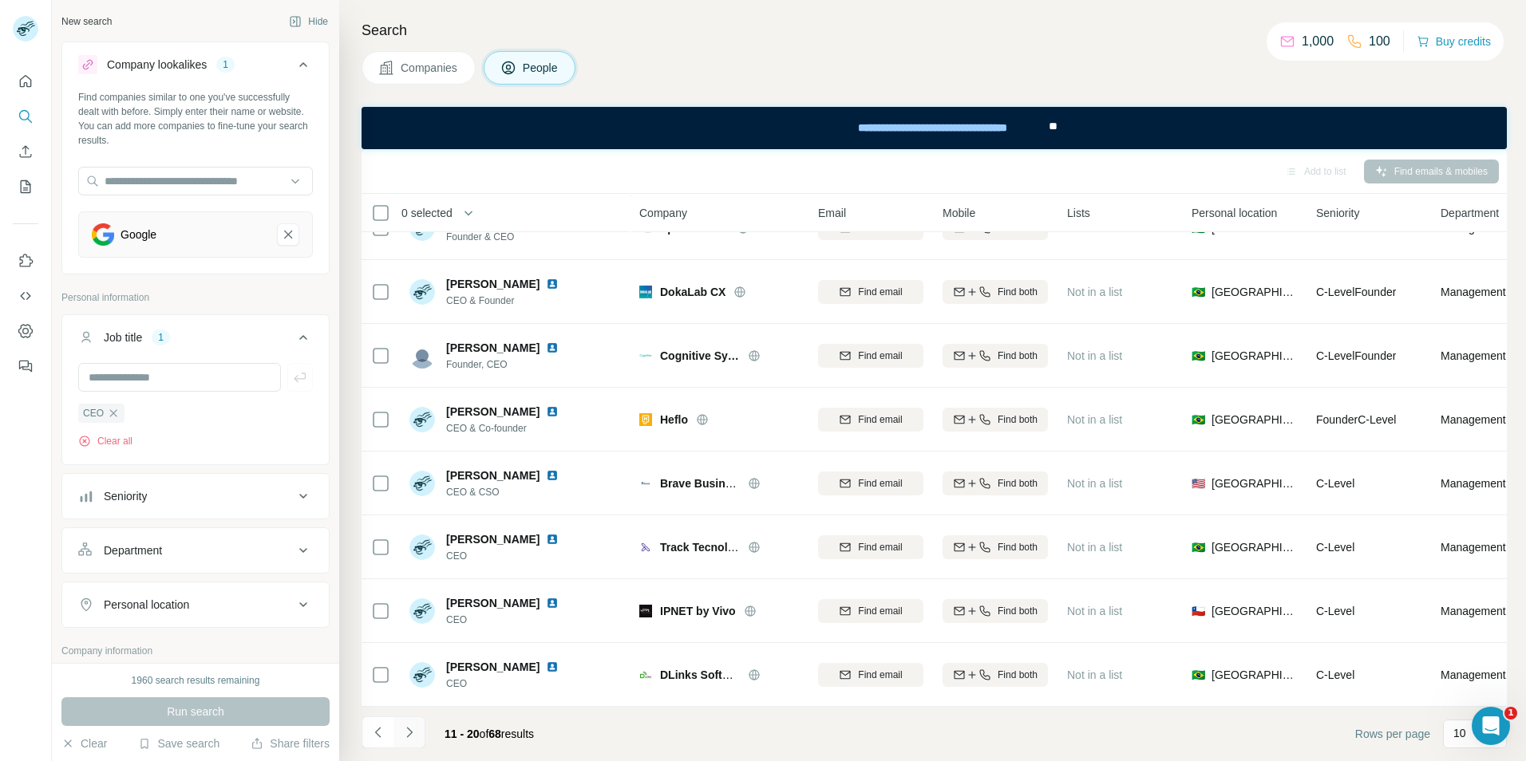
click at [406, 735] on icon "Navigate to next page" at bounding box center [409, 733] width 16 height 16
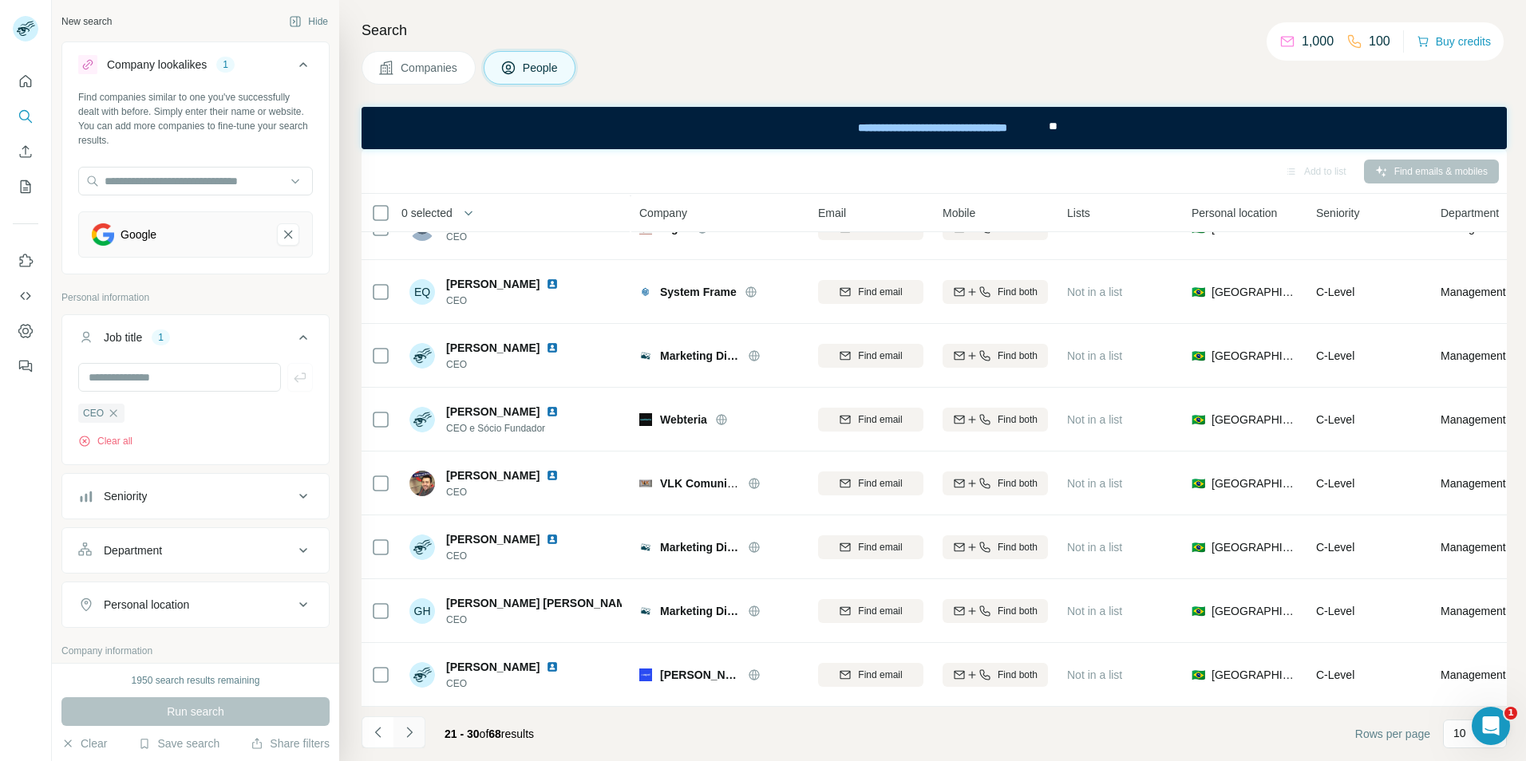
click at [406, 735] on icon "Navigate to next page" at bounding box center [409, 733] width 16 height 16
click at [409, 738] on icon "Navigate to next page" at bounding box center [409, 733] width 16 height 16
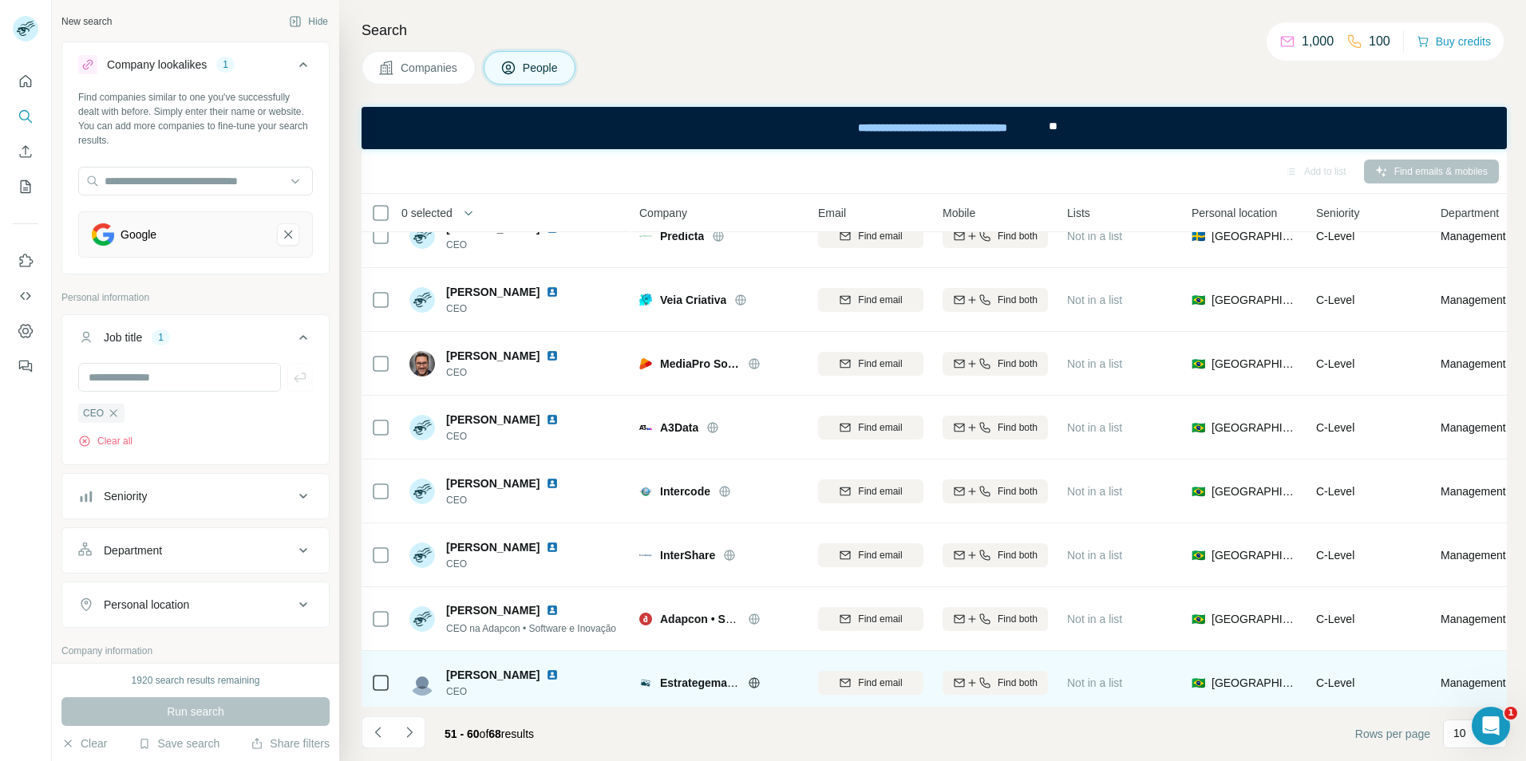
scroll to position [0, 0]
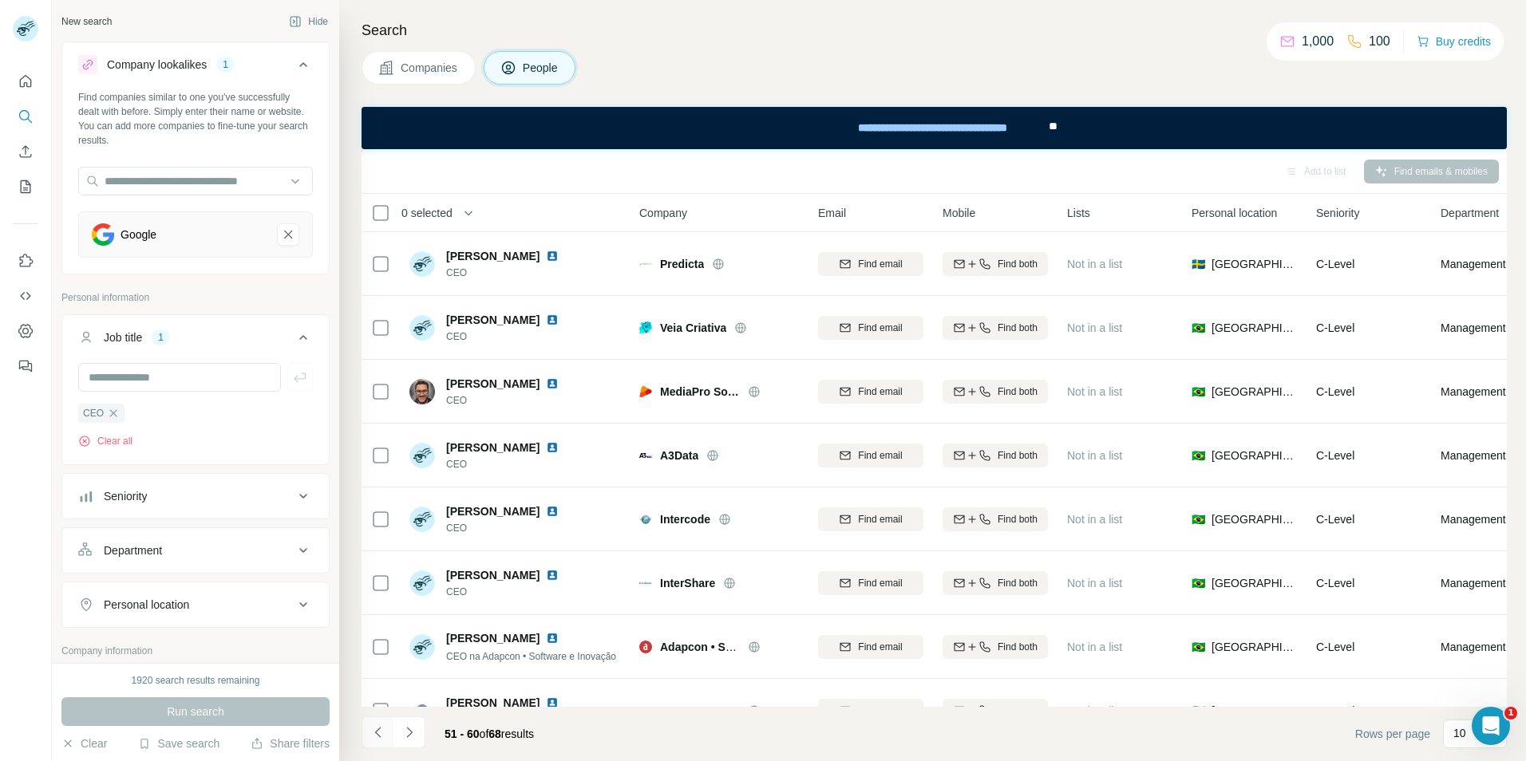
click at [376, 733] on icon "Navigate to previous page" at bounding box center [377, 732] width 6 height 10
click at [377, 728] on icon "Navigate to previous page" at bounding box center [378, 733] width 16 height 16
click at [409, 731] on icon "Navigate to next page" at bounding box center [409, 733] width 16 height 16
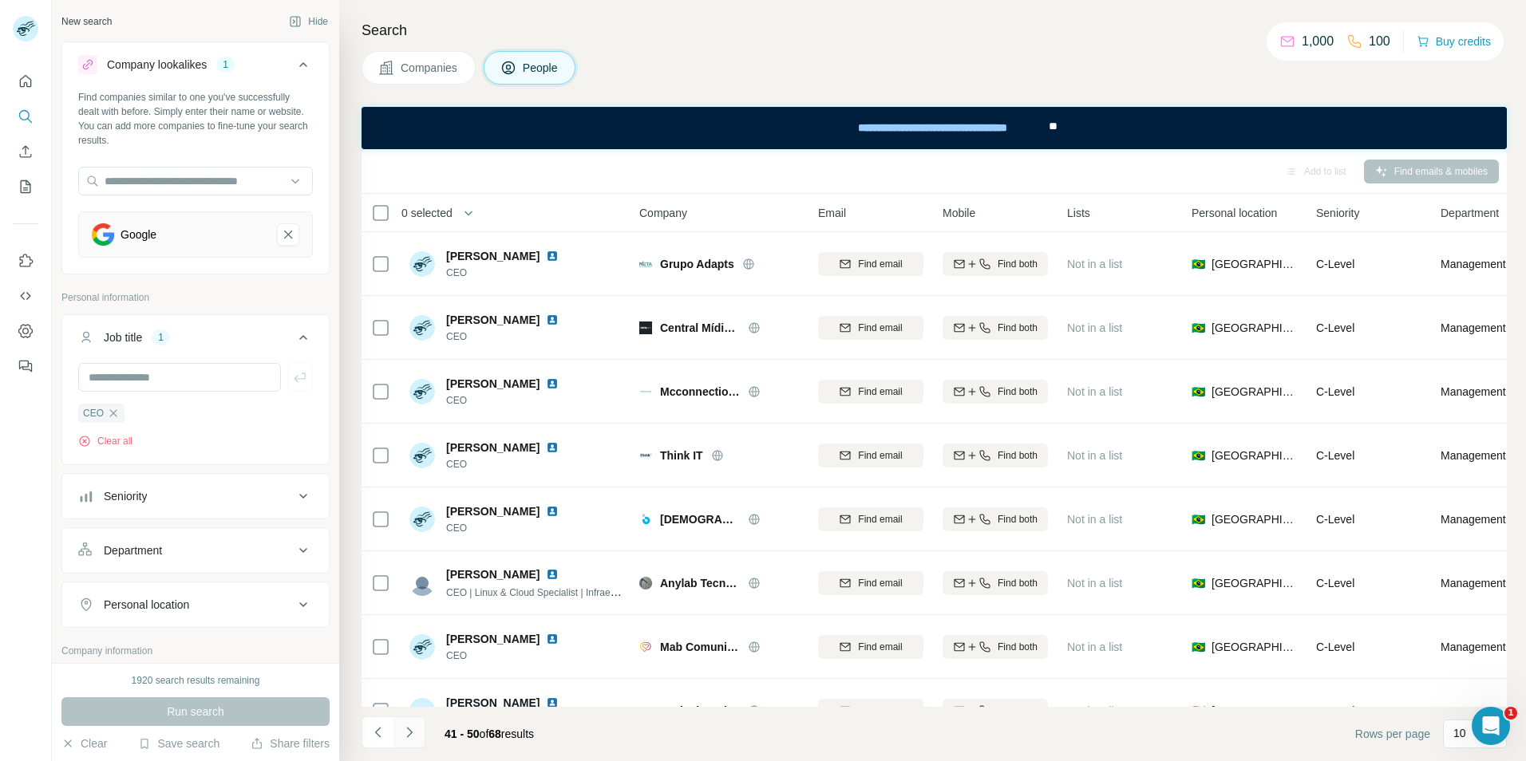
click at [409, 731] on icon "Navigate to next page" at bounding box center [409, 733] width 16 height 16
click at [411, 736] on icon "Navigate to next page" at bounding box center [409, 733] width 16 height 16
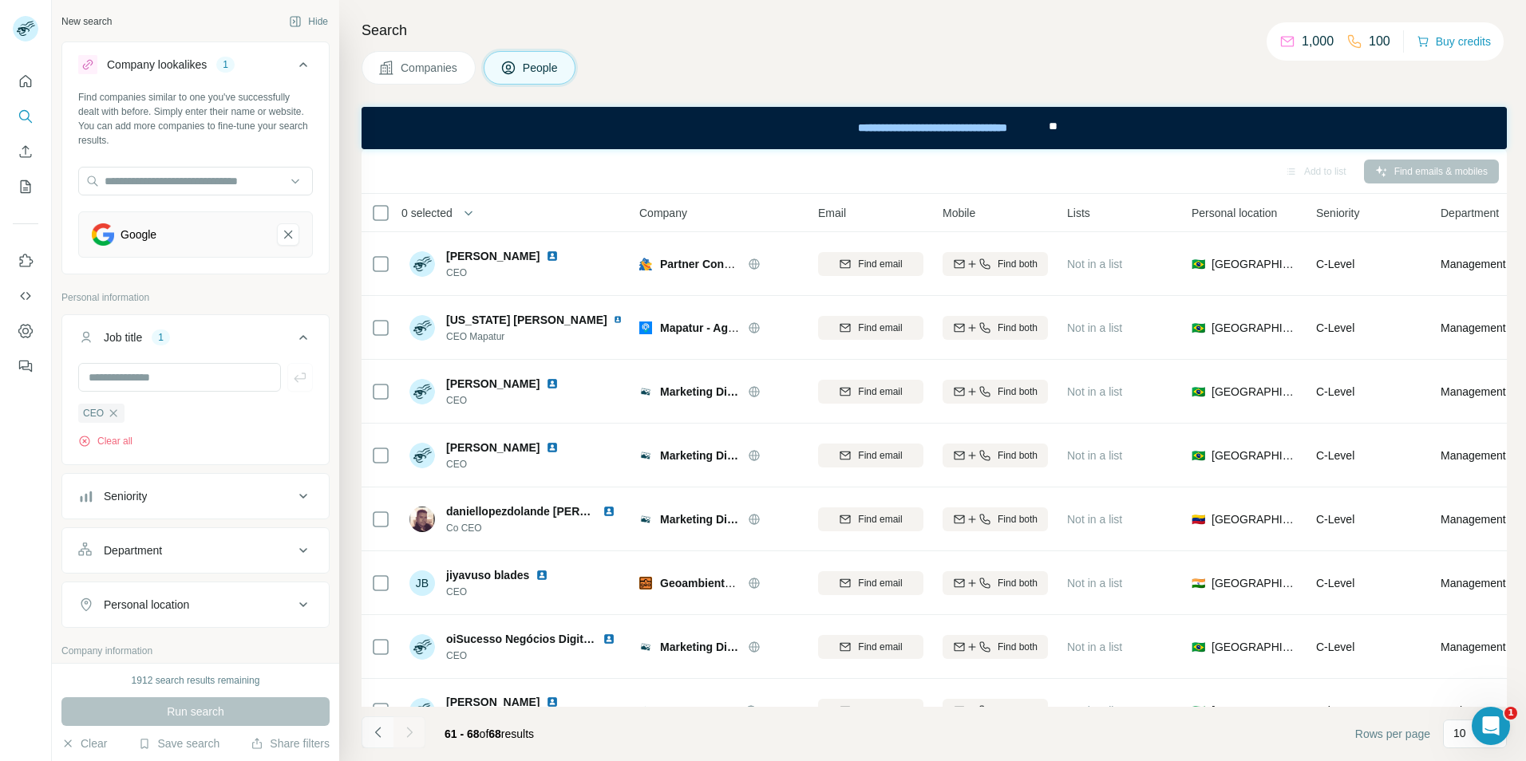
click at [377, 729] on icon "Navigate to previous page" at bounding box center [378, 733] width 16 height 16
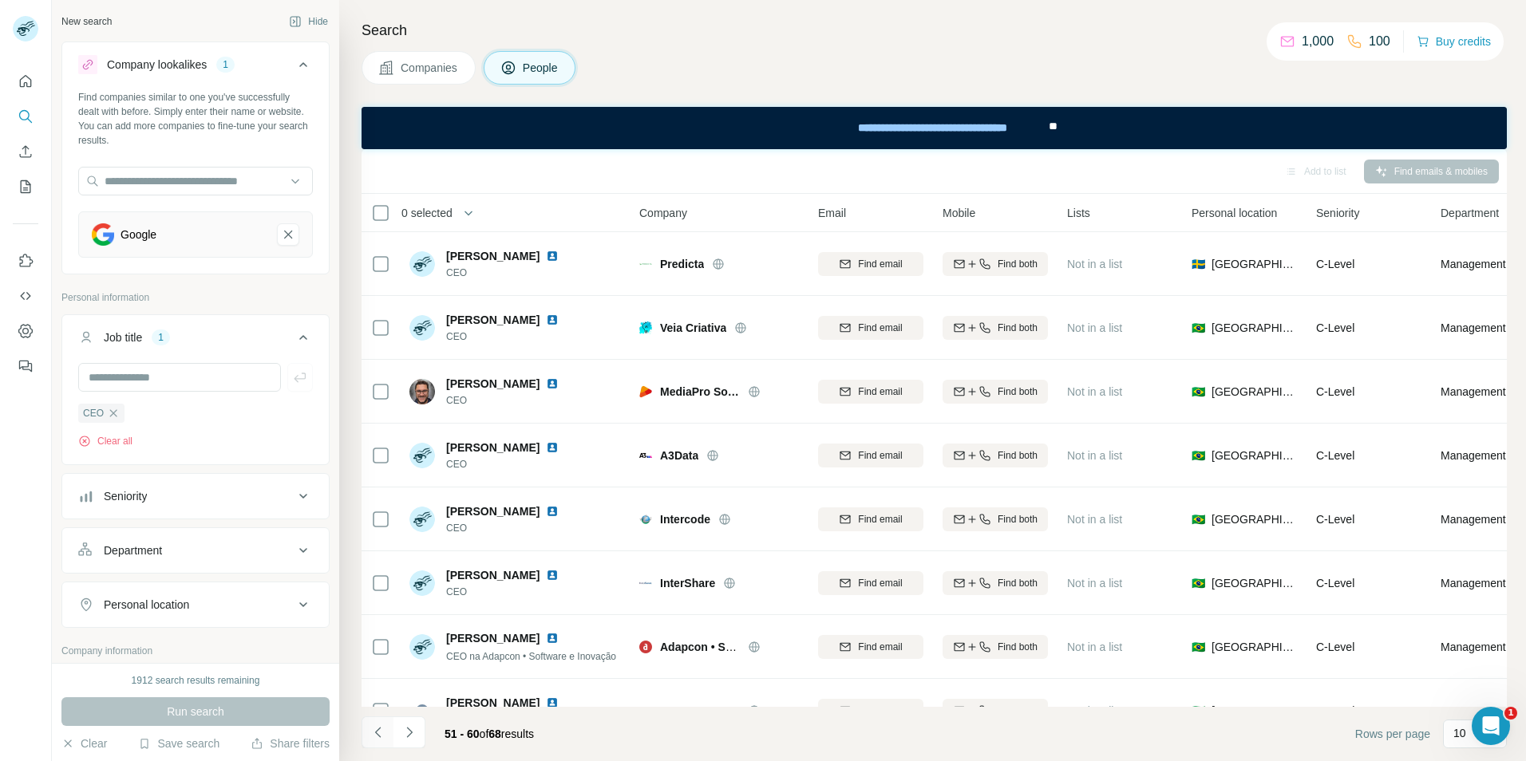
click at [373, 729] on icon "Navigate to previous page" at bounding box center [378, 733] width 16 height 16
click at [377, 732] on icon "Navigate to previous page" at bounding box center [377, 732] width 6 height 10
click at [377, 730] on icon "Navigate to previous page" at bounding box center [377, 732] width 6 height 10
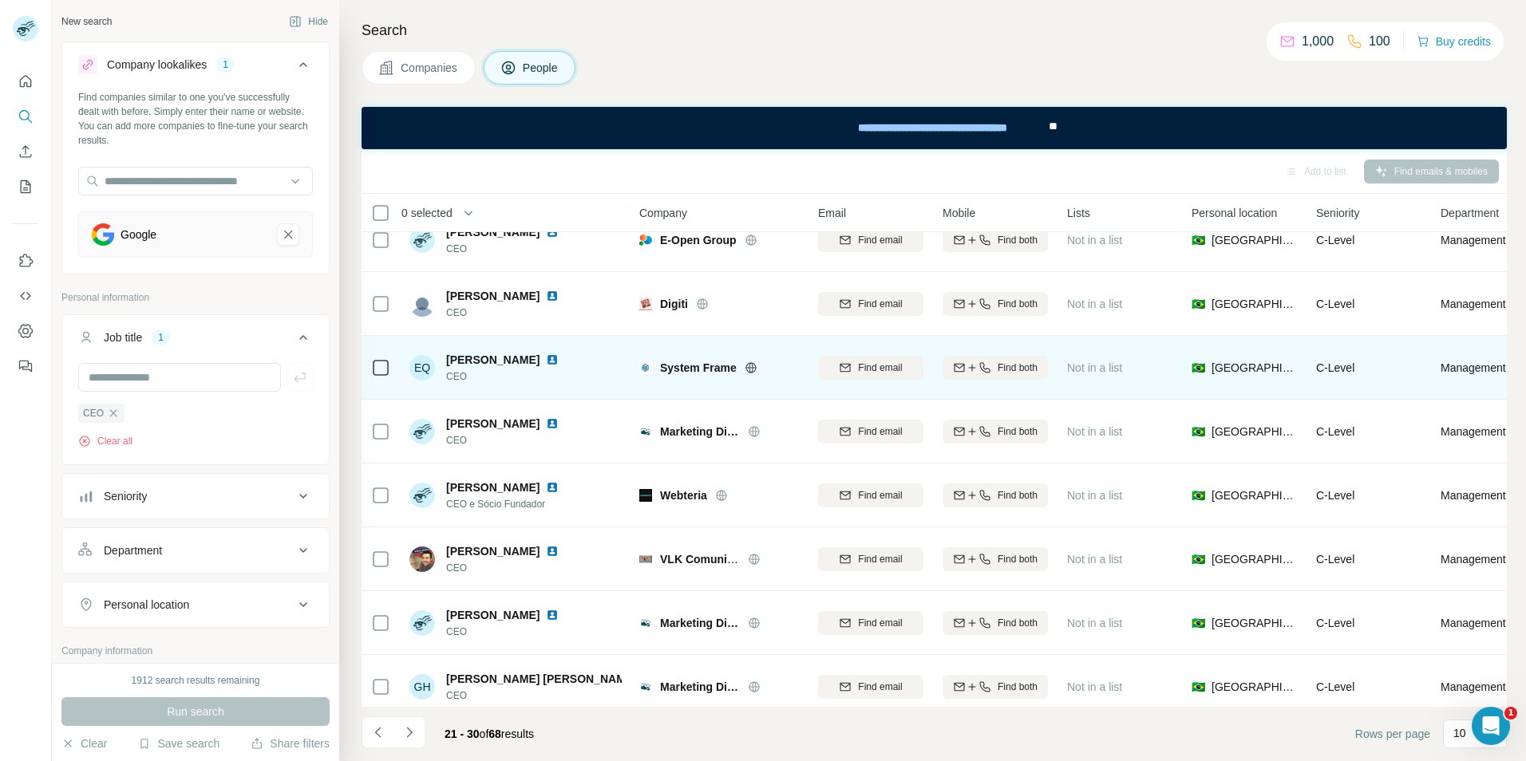
scroll to position [172, 0]
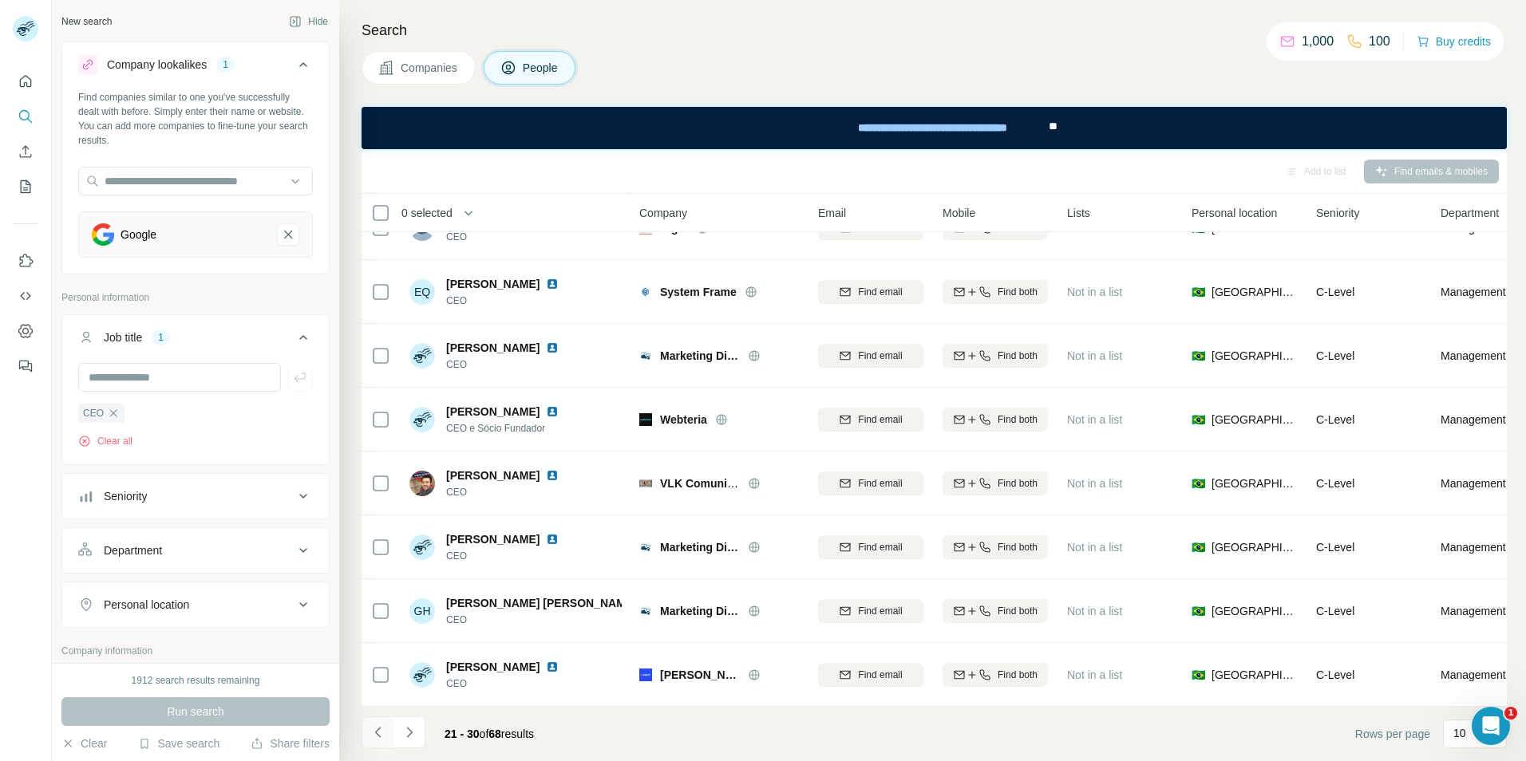
click at [375, 730] on icon "Navigate to previous page" at bounding box center [378, 733] width 16 height 16
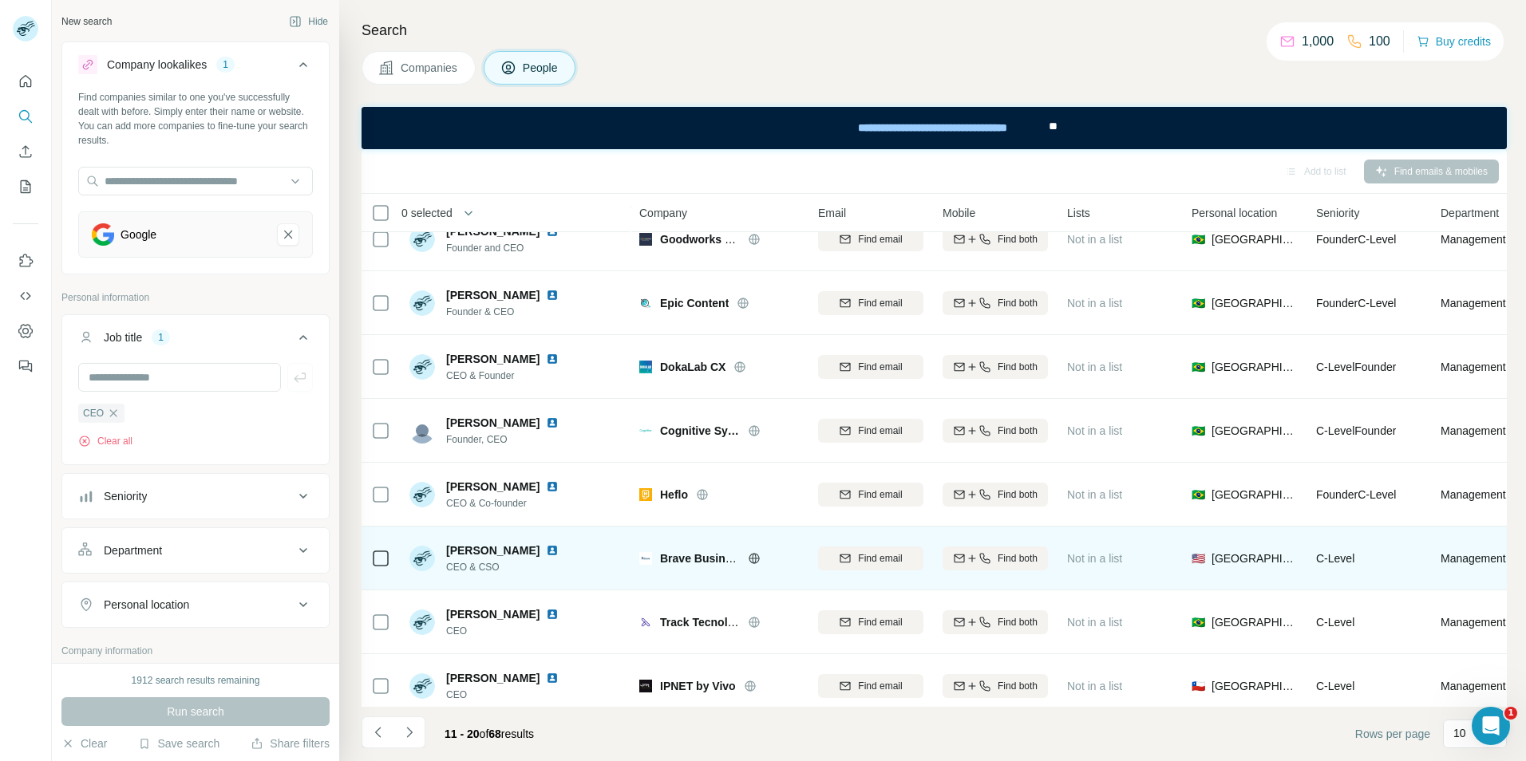
scroll to position [0, 0]
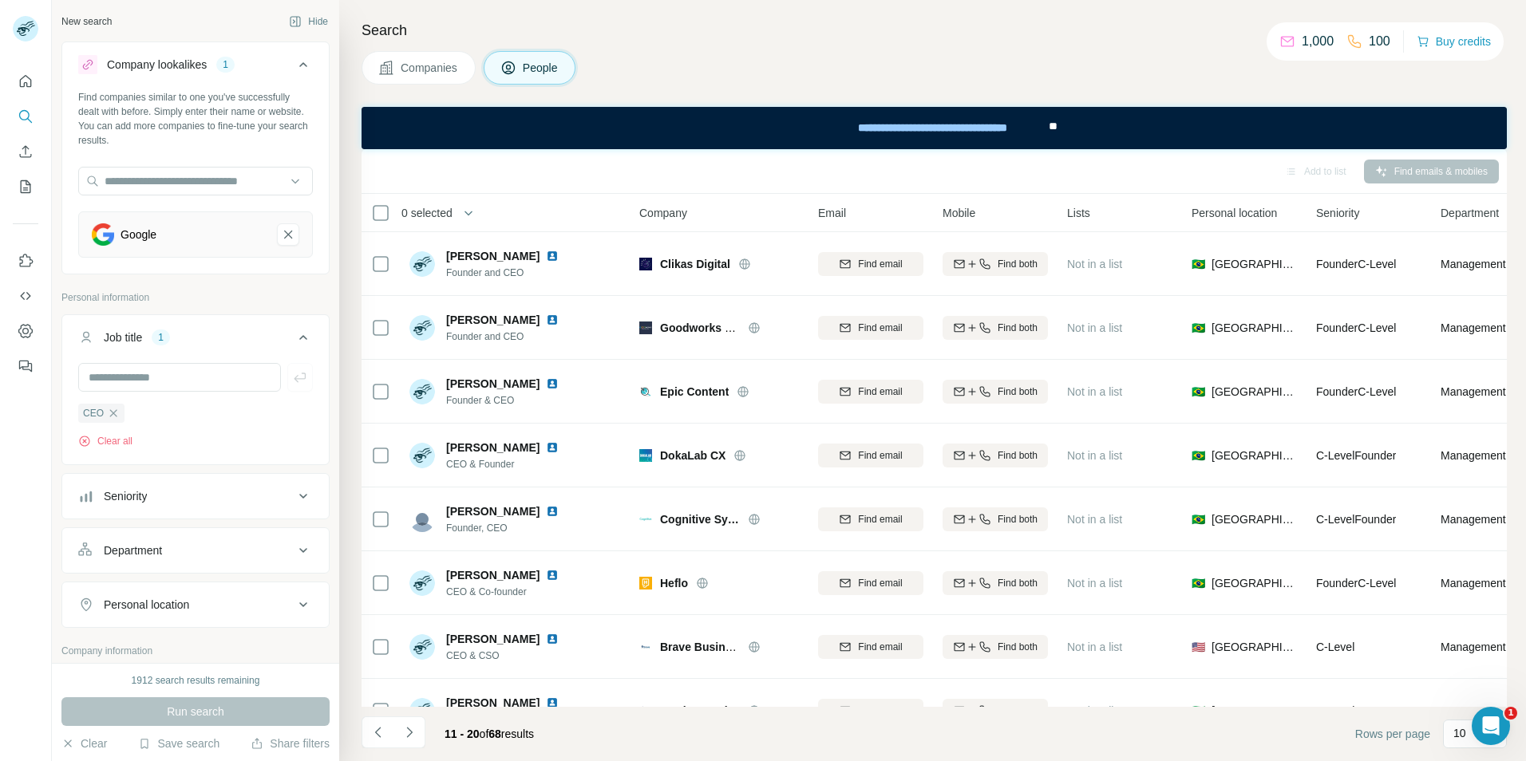
click at [1388, 168] on div "Add to list Find emails & mobiles" at bounding box center [933, 171] width 1129 height 28
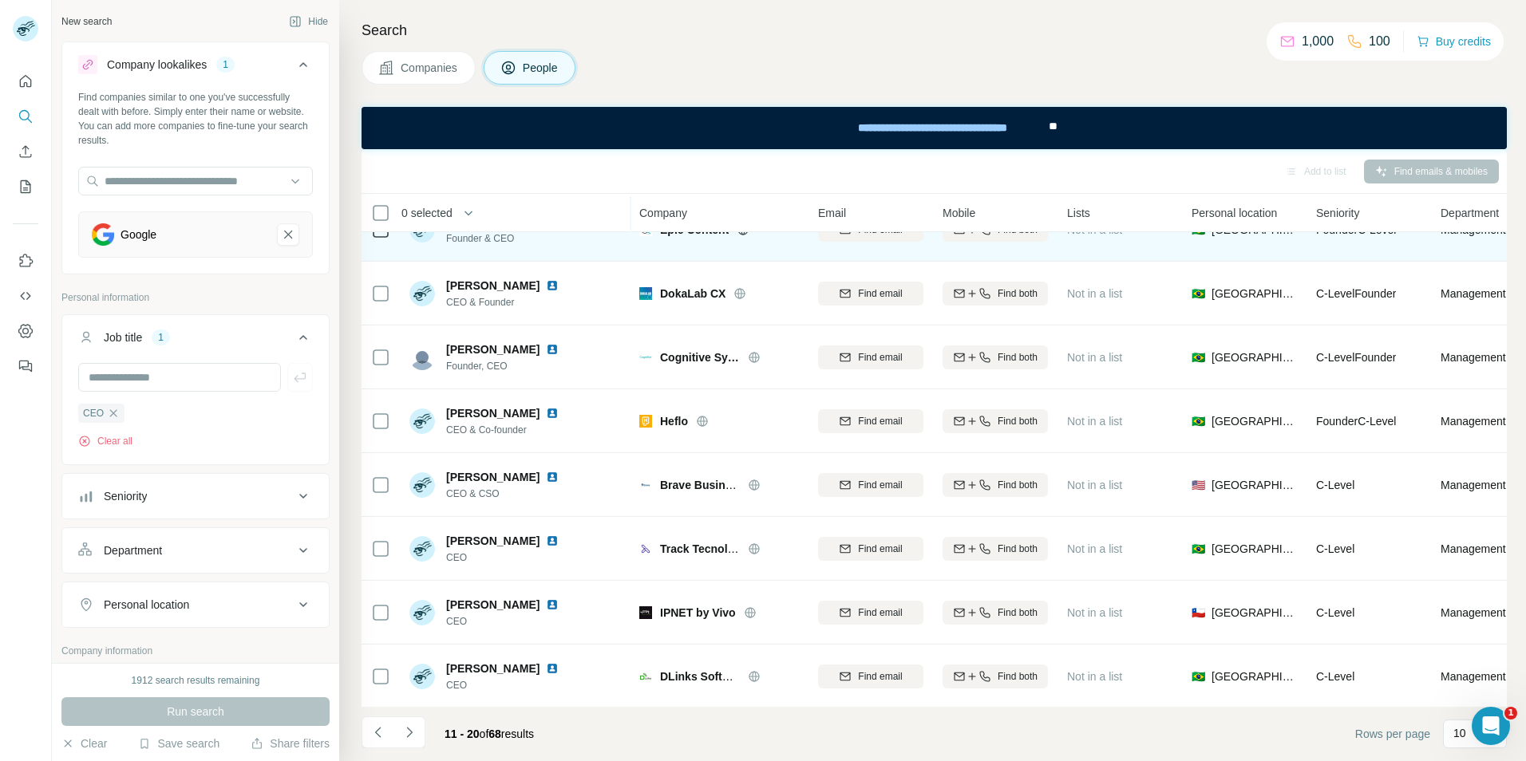
scroll to position [172, 0]
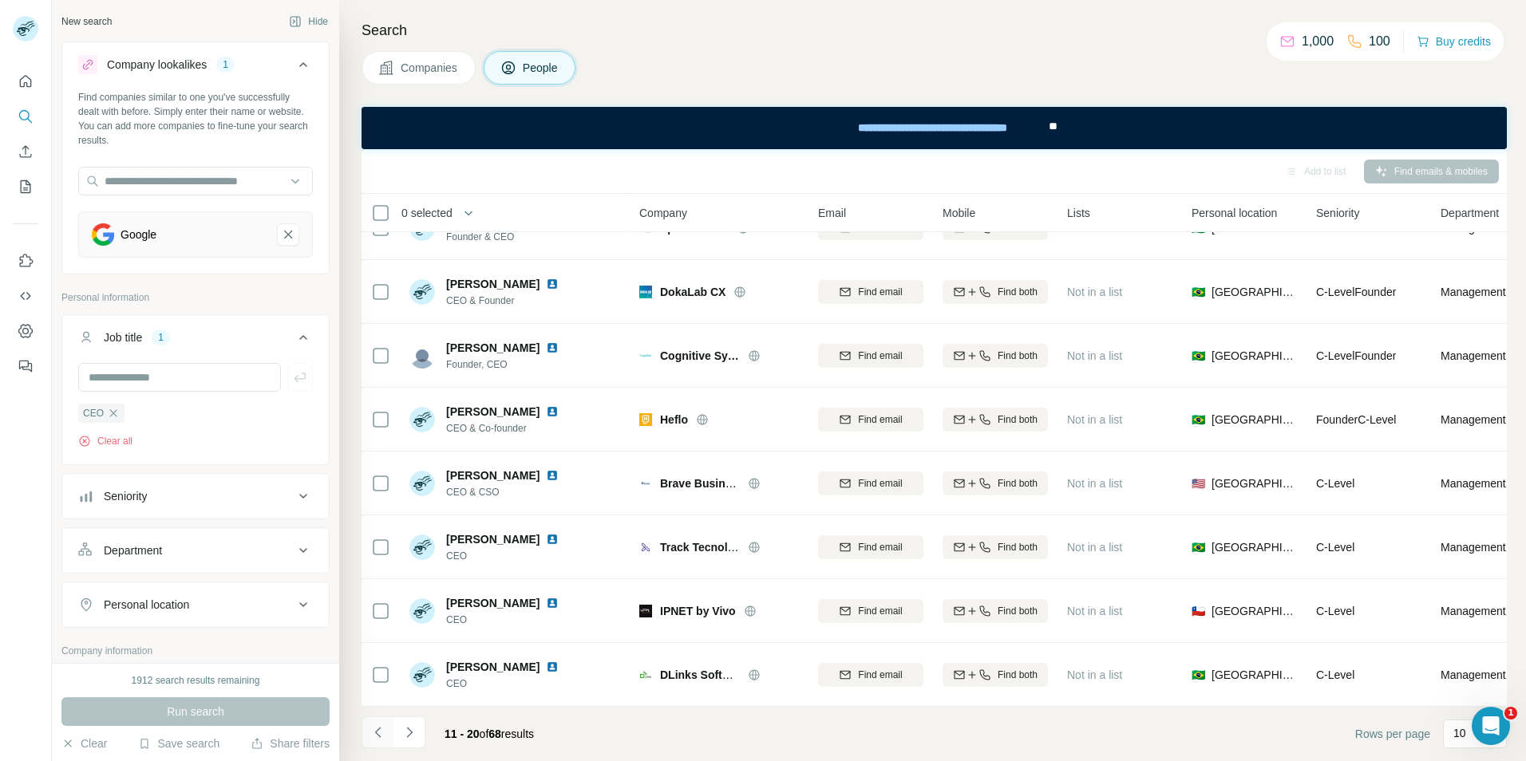
click at [376, 729] on icon "Navigate to previous page" at bounding box center [378, 733] width 16 height 16
click at [376, 729] on div at bounding box center [377, 733] width 32 height 32
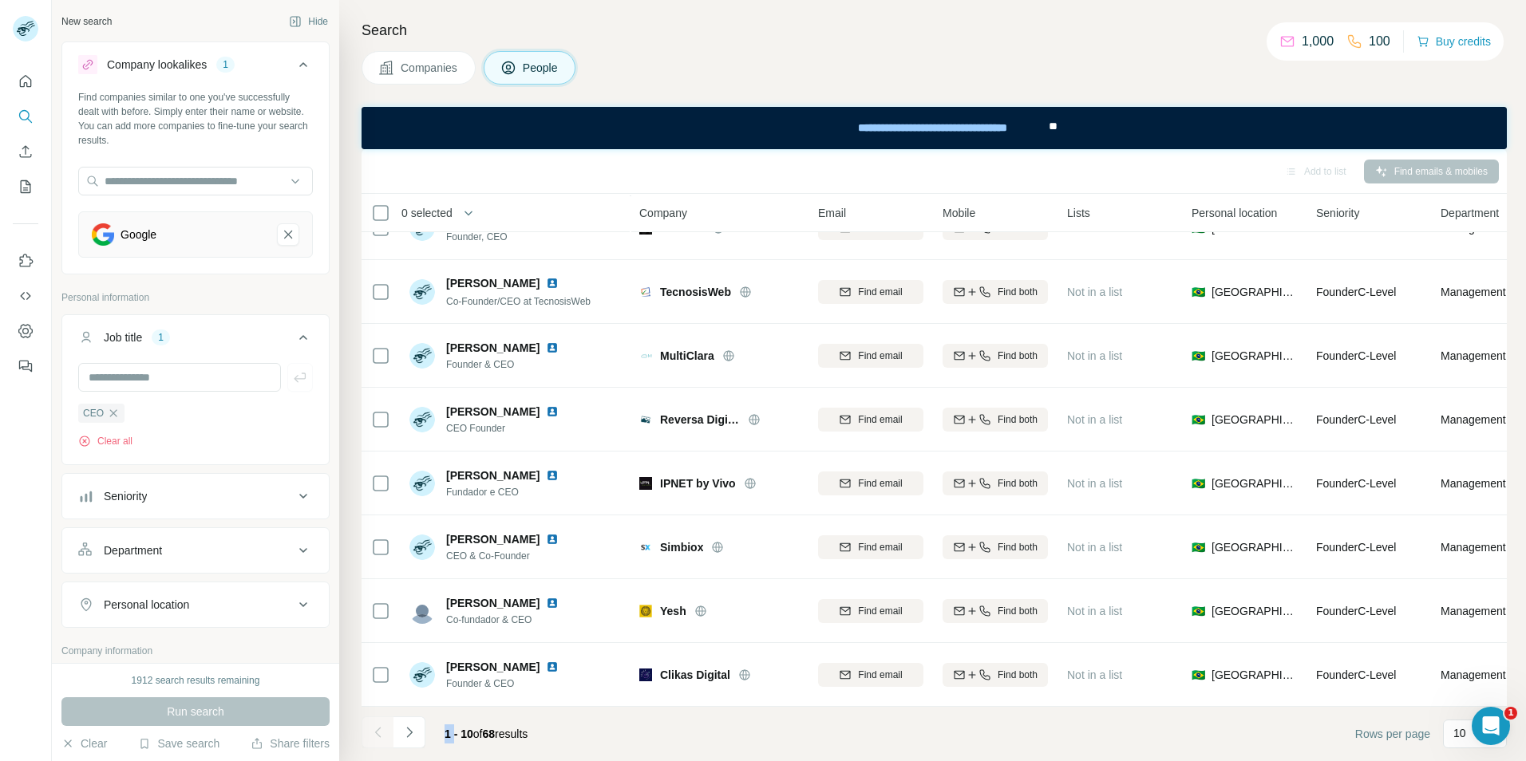
click at [376, 729] on div at bounding box center [377, 733] width 32 height 32
